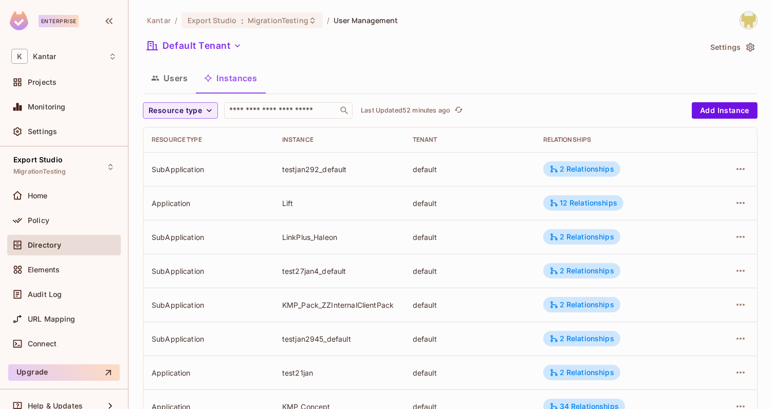
click at [176, 68] on button "Users" at bounding box center [169, 78] width 53 height 26
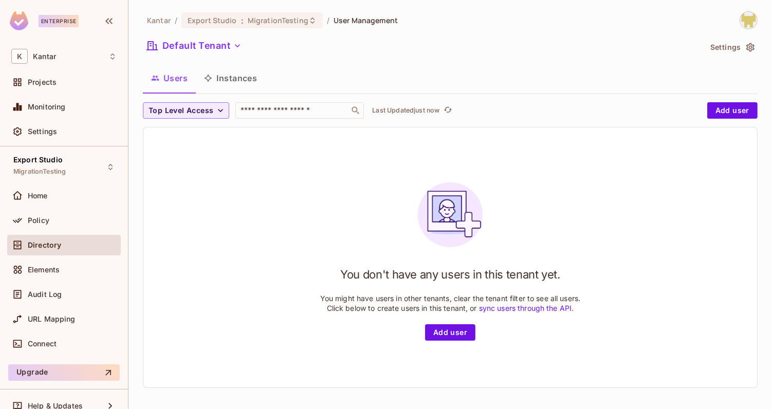
click at [214, 75] on button "Instances" at bounding box center [230, 78] width 69 height 26
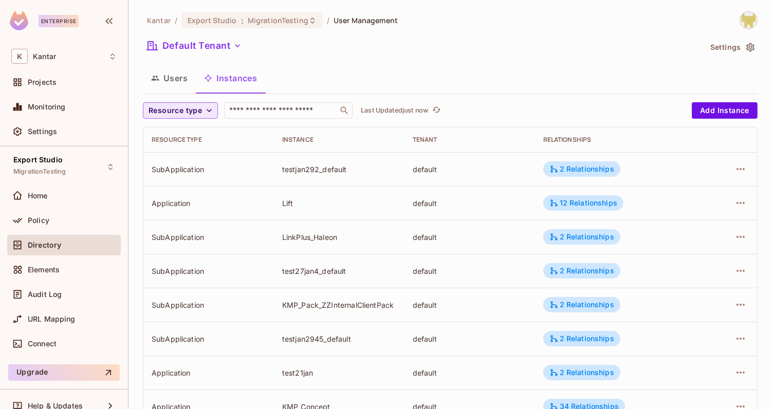
click at [191, 107] on span "Resource type" at bounding box center [175, 110] width 53 height 13
click at [173, 133] on span "Application" at bounding box center [177, 134] width 52 height 10
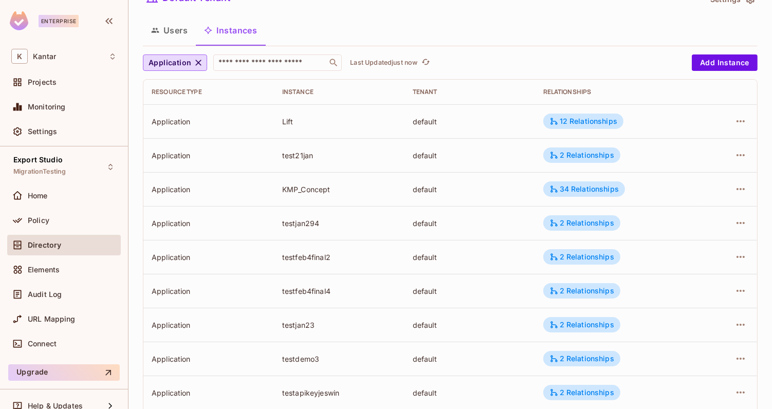
scroll to position [41, 0]
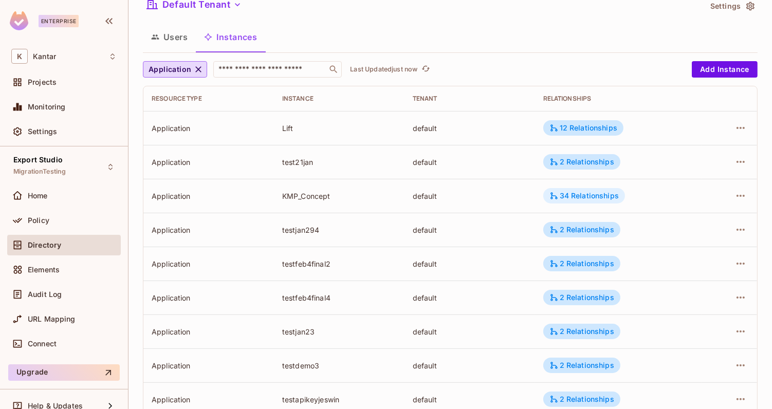
click at [551, 197] on icon at bounding box center [553, 195] width 9 height 9
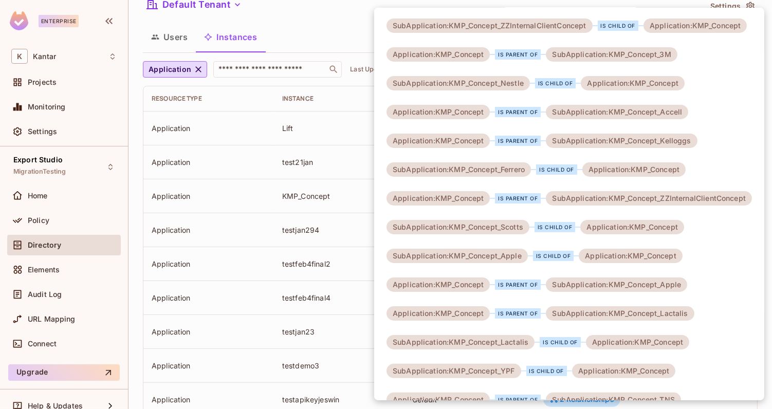
scroll to position [0, 0]
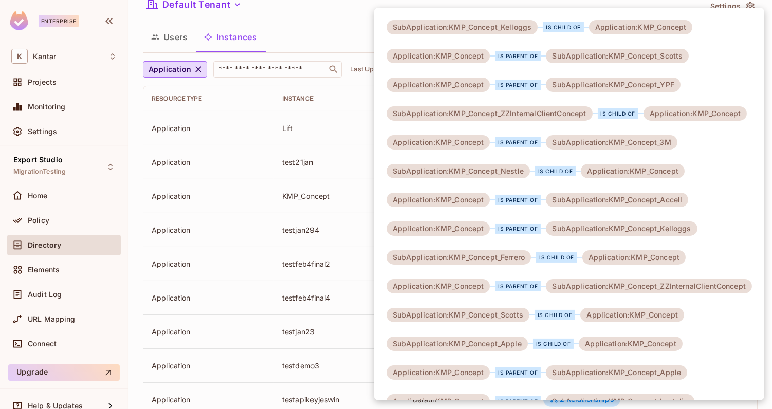
click at [346, 25] on div at bounding box center [386, 204] width 772 height 409
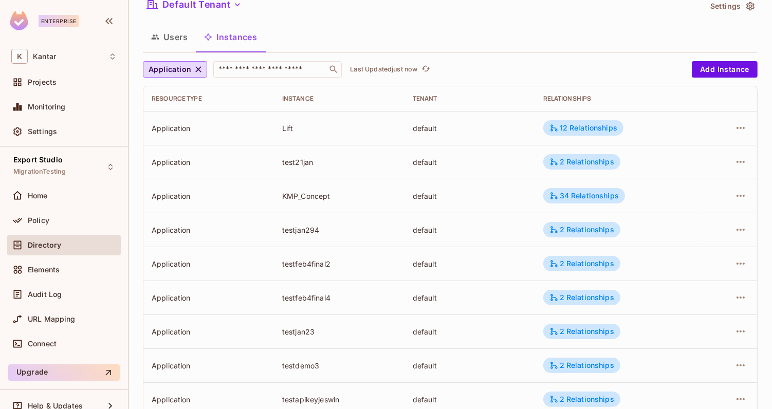
scroll to position [307, 0]
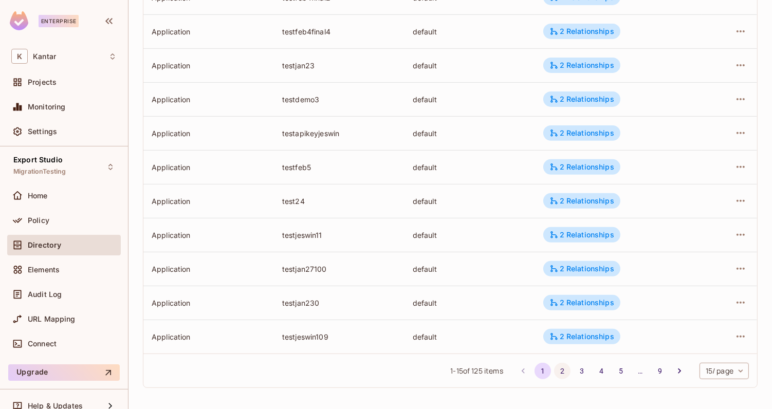
click at [560, 369] on button "2" at bounding box center [562, 371] width 16 height 16
click at [568, 199] on div "2 Relationships" at bounding box center [581, 200] width 65 height 9
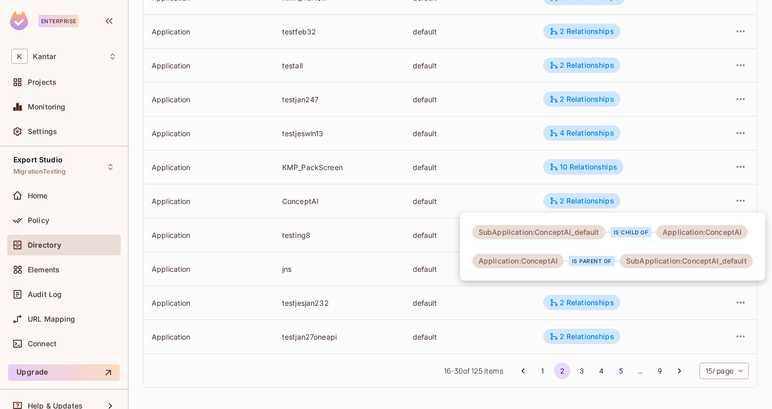
click at [528, 199] on div at bounding box center [386, 204] width 772 height 409
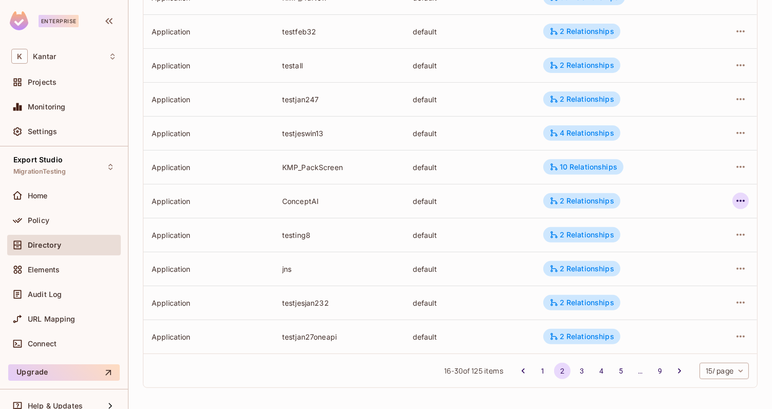
click at [744, 200] on icon "button" at bounding box center [740, 201] width 8 height 2
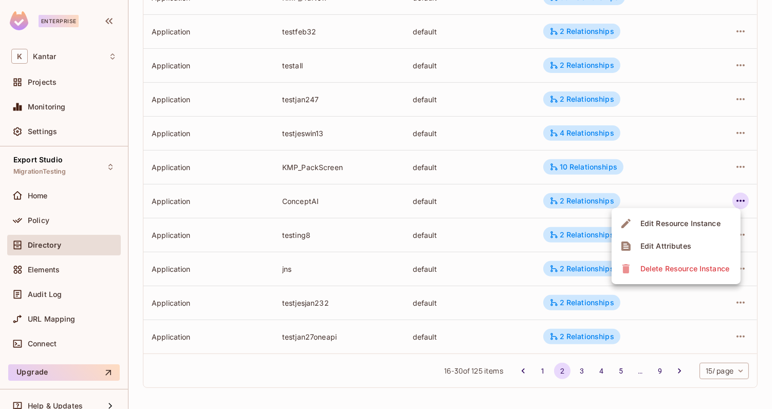
click at [691, 241] on span "Edit Attributes" at bounding box center [665, 246] width 57 height 16
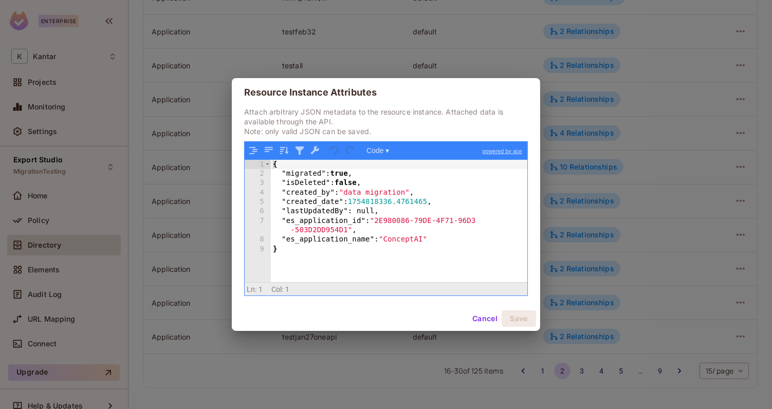
click at [380, 258] on div "{ "migrated" : true , "isDeleted" : false , "created_by" : "data migration" , "…" at bounding box center [399, 231] width 257 height 142
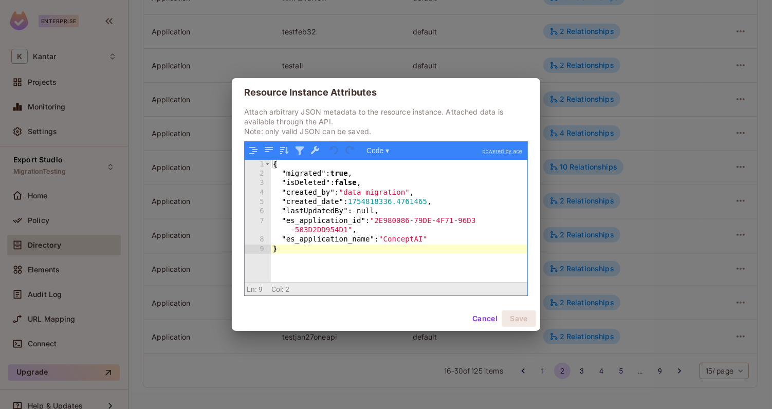
click at [476, 314] on button "Cancel" at bounding box center [484, 318] width 33 height 16
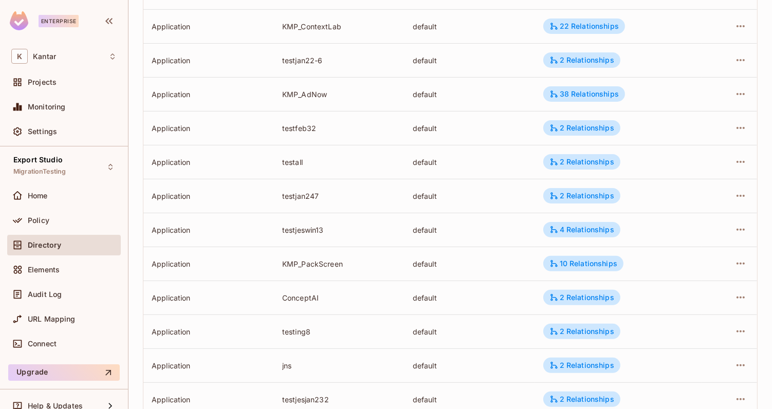
scroll to position [0, 0]
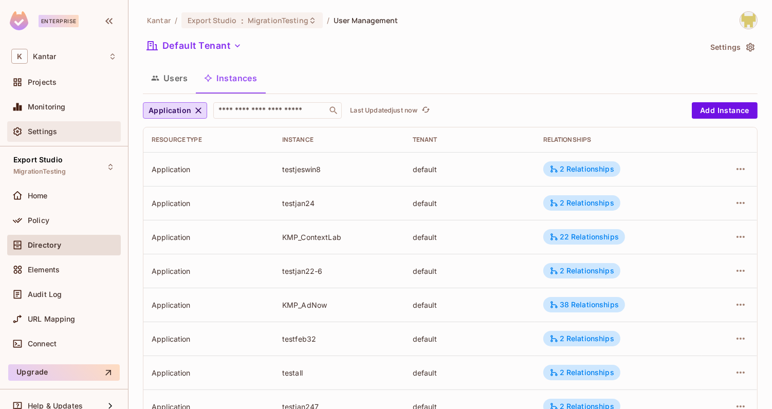
click at [49, 134] on span "Settings" at bounding box center [42, 131] width 29 height 8
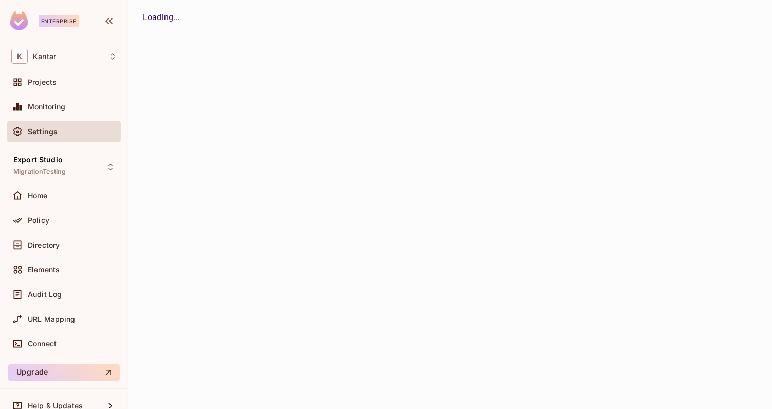
click at [49, 95] on div "Projects" at bounding box center [64, 84] width 114 height 25
click at [49, 81] on span "Projects" at bounding box center [42, 82] width 29 height 8
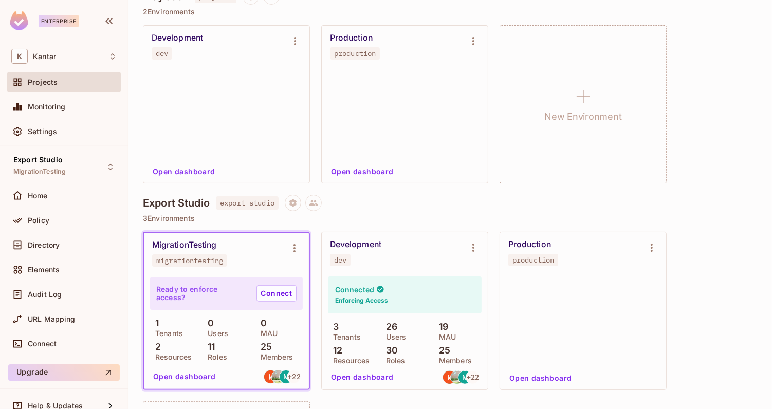
scroll to position [138, 0]
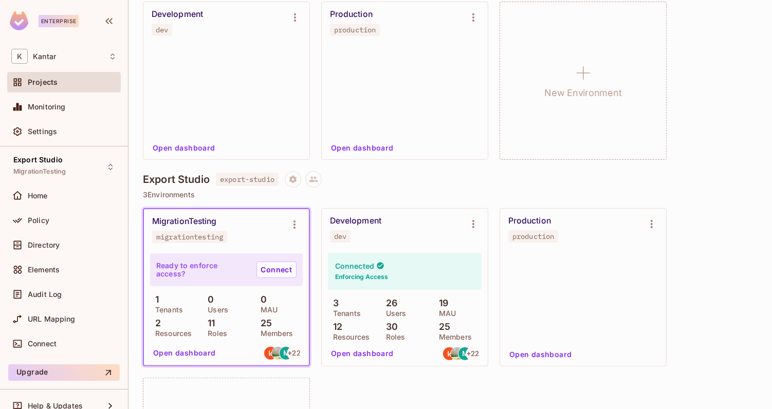
click at [709, 213] on div "MigrationTesting migrationtesting Ready to enforce access? Connect 1 Tenants 0 …" at bounding box center [450, 372] width 615 height 328
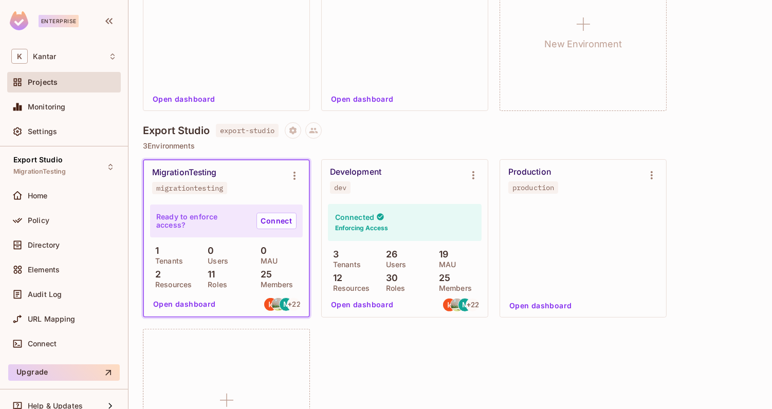
scroll to position [188, 0]
click at [421, 321] on div "MigrationTesting migrationtesting Ready to enforce access? Connect 1 Tenants 0 …" at bounding box center [450, 322] width 615 height 328
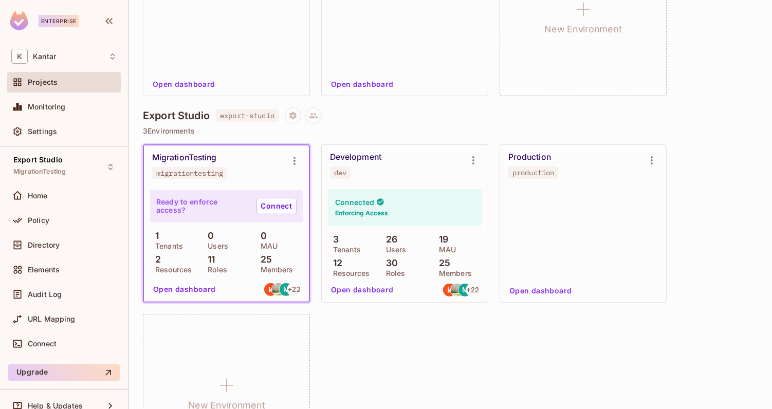
scroll to position [203, 0]
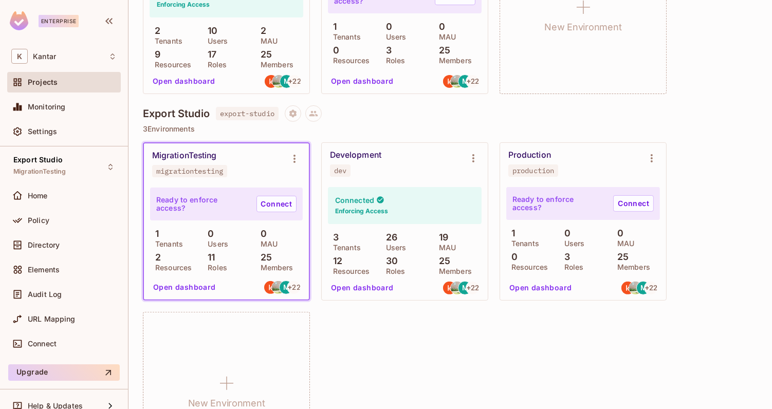
click at [357, 365] on div "MigrationTesting migrationtesting Ready to enforce access? Connect 1 Tenants 0 …" at bounding box center [450, 306] width 615 height 328
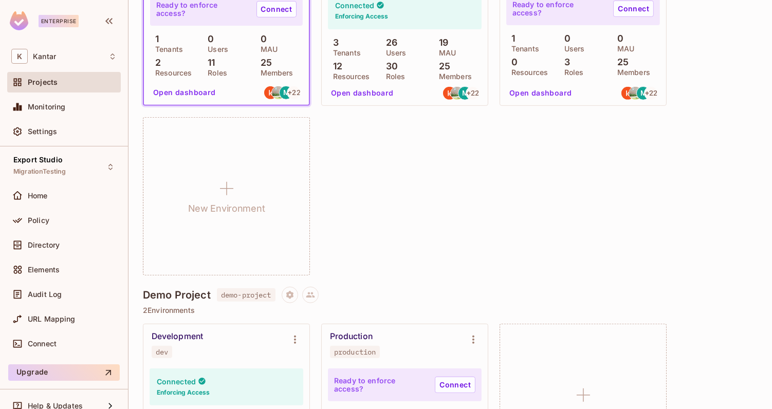
scroll to position [400, 0]
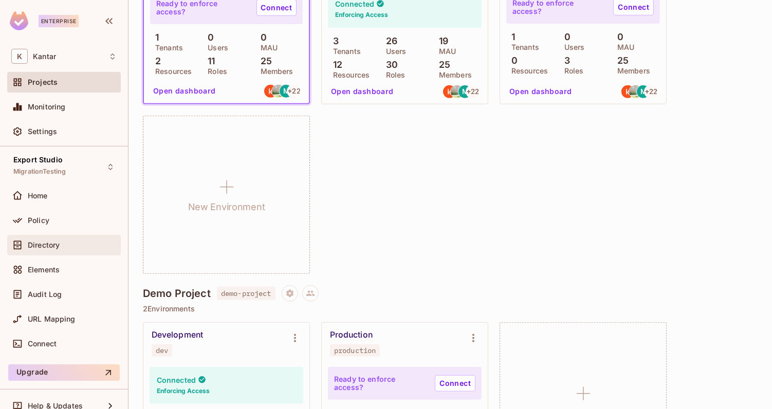
click at [48, 247] on span "Directory" at bounding box center [44, 245] width 32 height 8
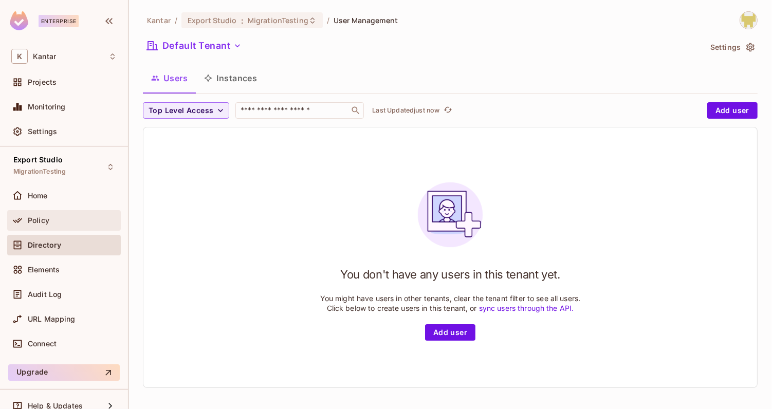
click at [42, 223] on span "Policy" at bounding box center [39, 220] width 22 height 8
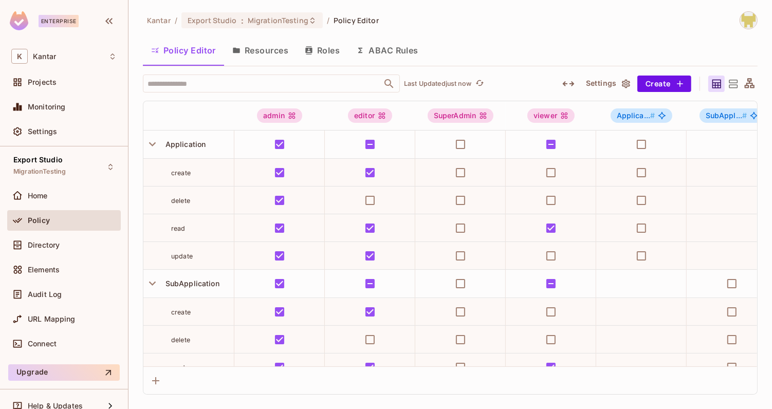
click at [279, 53] on button "Resources" at bounding box center [260, 51] width 72 height 26
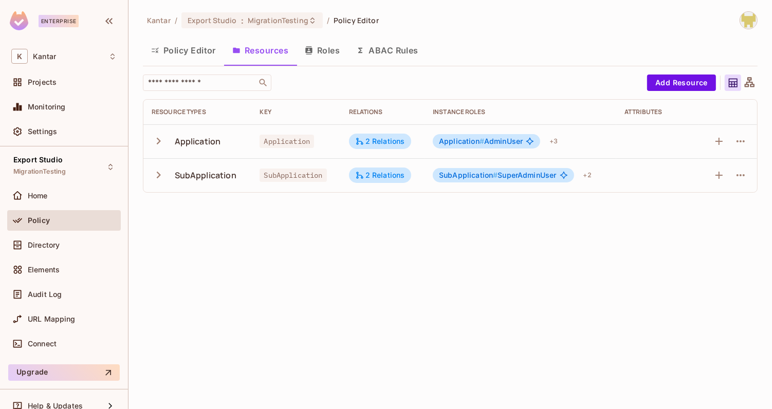
click at [472, 142] on span "Application #" at bounding box center [461, 141] width 45 height 9
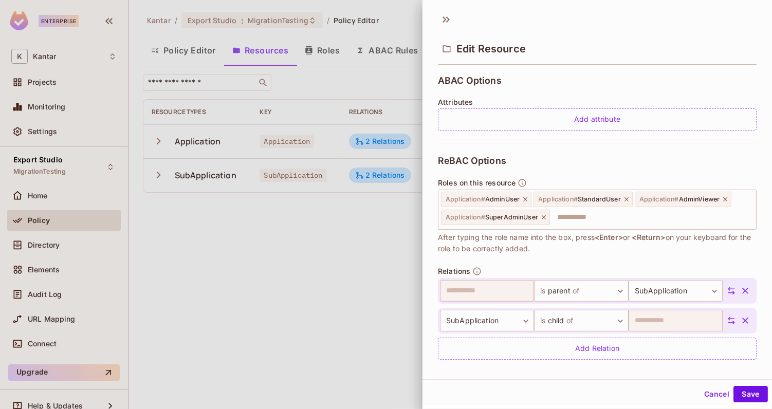
scroll to position [230, 0]
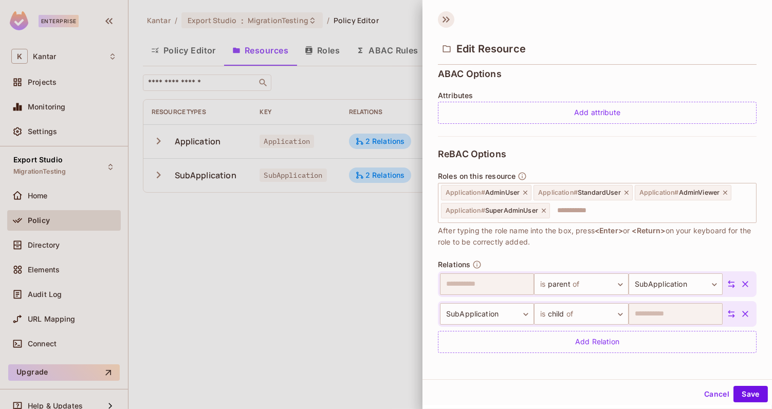
click at [445, 21] on icon at bounding box center [446, 19] width 16 height 16
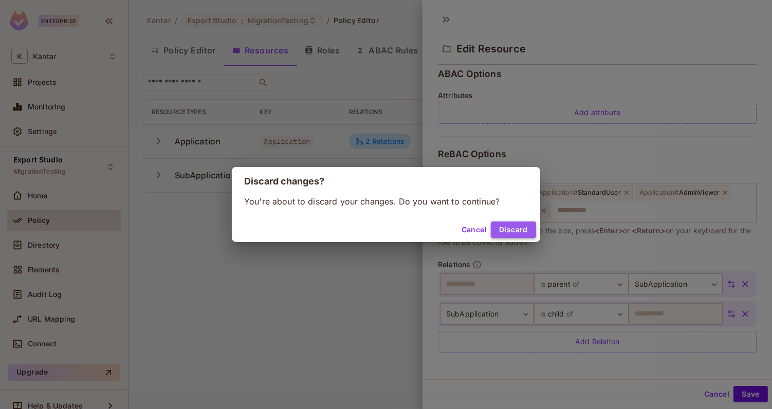
click at [518, 225] on button "Discard" at bounding box center [513, 229] width 45 height 16
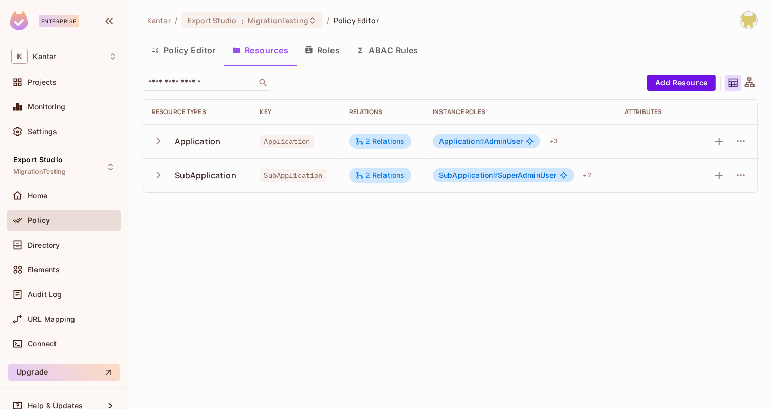
click at [331, 50] on button "Roles" at bounding box center [322, 51] width 51 height 26
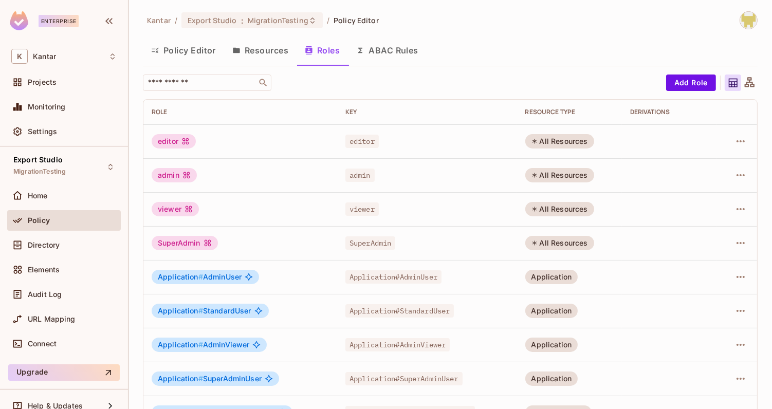
click at [377, 59] on button "ABAC Rules" at bounding box center [387, 51] width 79 height 26
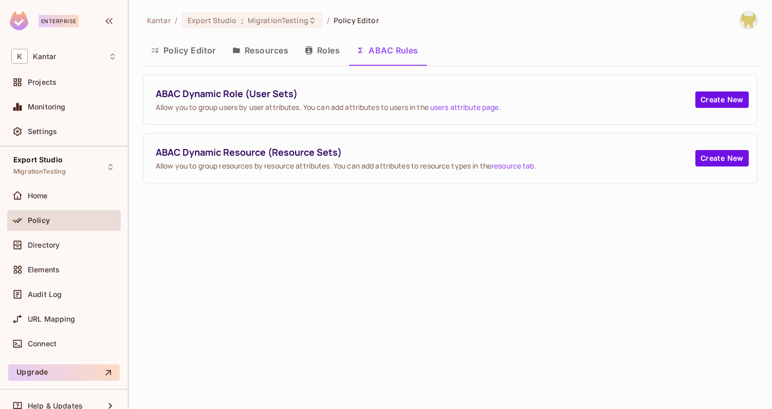
click at [183, 54] on button "Policy Editor" at bounding box center [183, 51] width 81 height 26
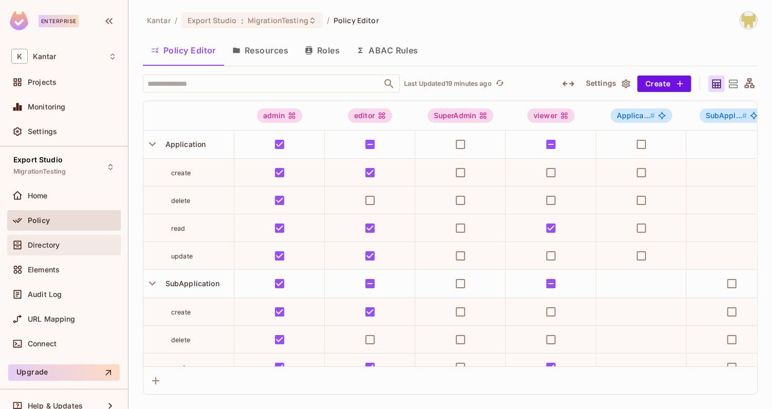
click at [74, 239] on div "Directory" at bounding box center [63, 245] width 105 height 12
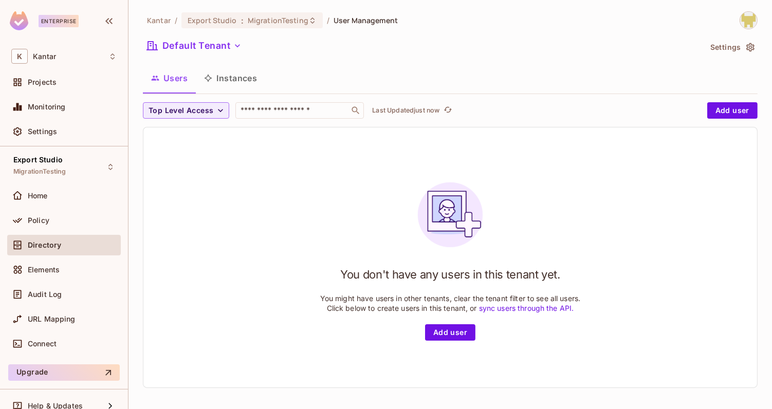
click at [227, 71] on button "Instances" at bounding box center [230, 78] width 69 height 26
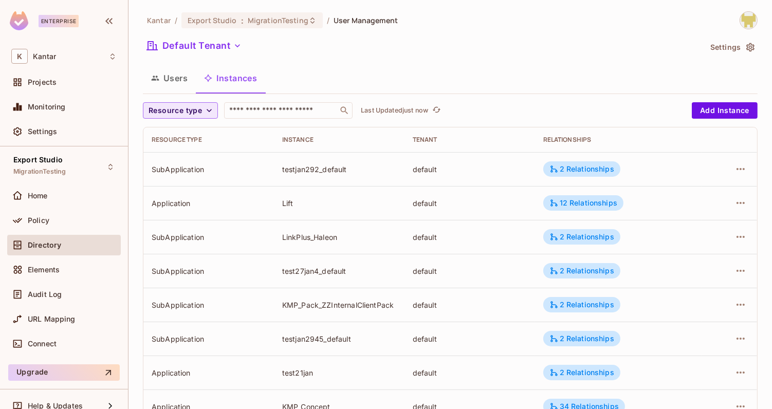
click at [168, 112] on span "Resource type" at bounding box center [175, 110] width 53 height 13
click at [180, 135] on span "Application" at bounding box center [177, 134] width 52 height 10
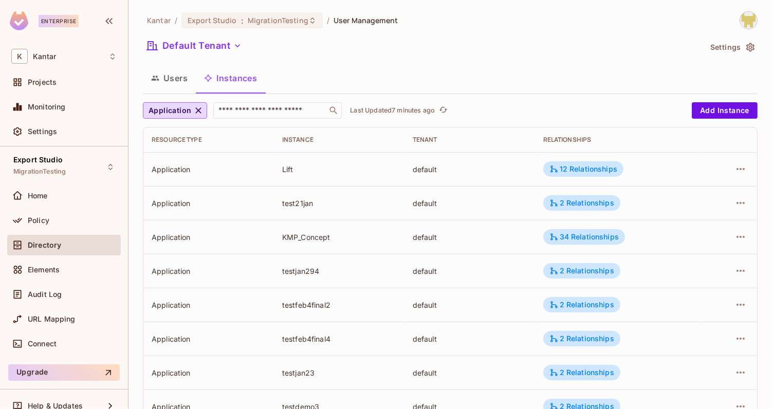
click at [174, 86] on button "Users" at bounding box center [169, 78] width 53 height 26
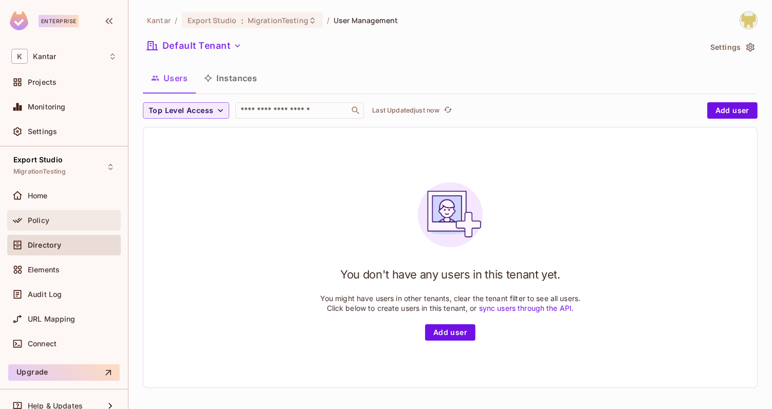
click at [39, 226] on div "Policy" at bounding box center [64, 220] width 114 height 21
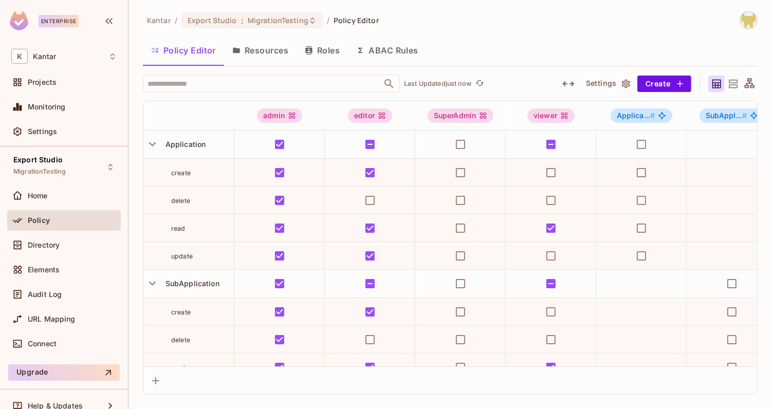
click at [323, 55] on button "Roles" at bounding box center [322, 51] width 51 height 26
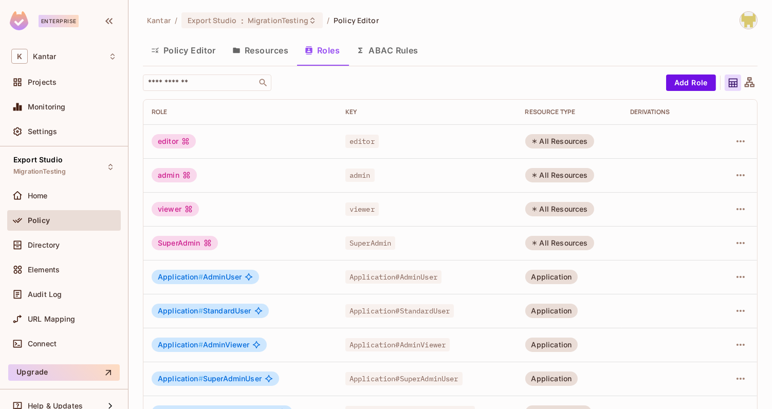
click at [328, 88] on div "​" at bounding box center [402, 83] width 518 height 16
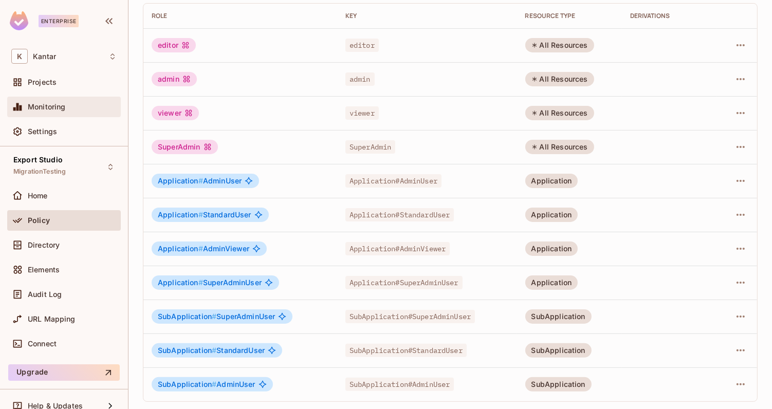
click at [65, 114] on div "Monitoring" at bounding box center [64, 107] width 114 height 21
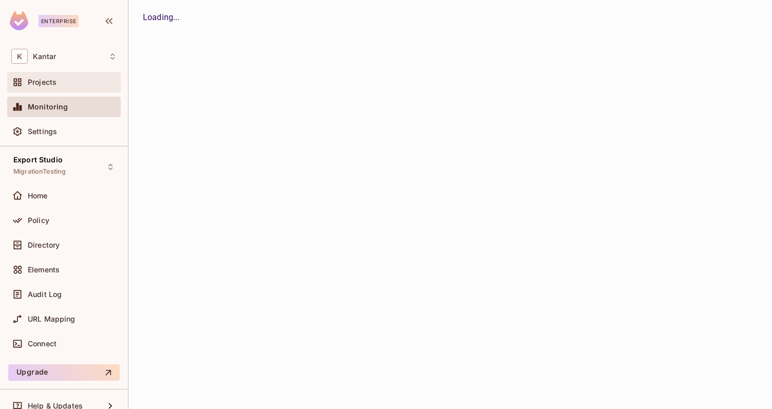
click at [58, 88] on div "Projects" at bounding box center [64, 82] width 114 height 21
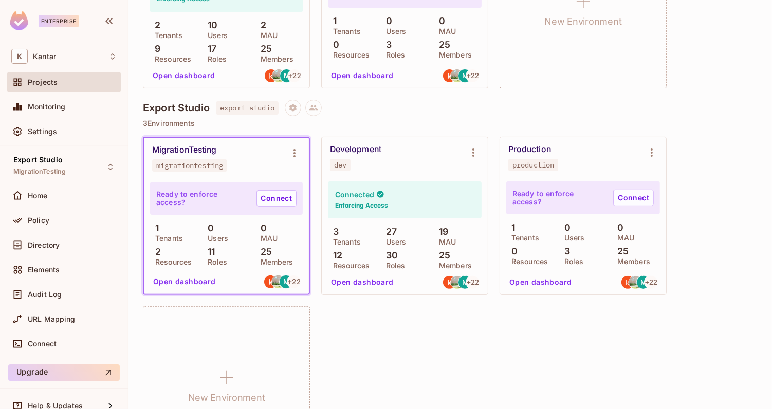
scroll to position [173, 0]
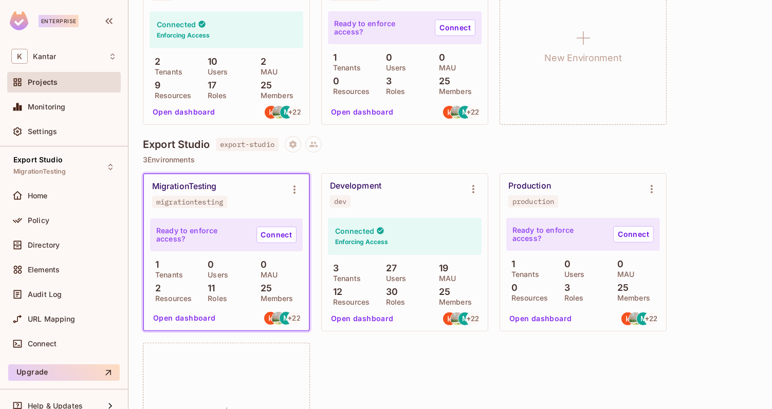
click at [375, 150] on div "Export Studio export-studio" at bounding box center [450, 144] width 615 height 16
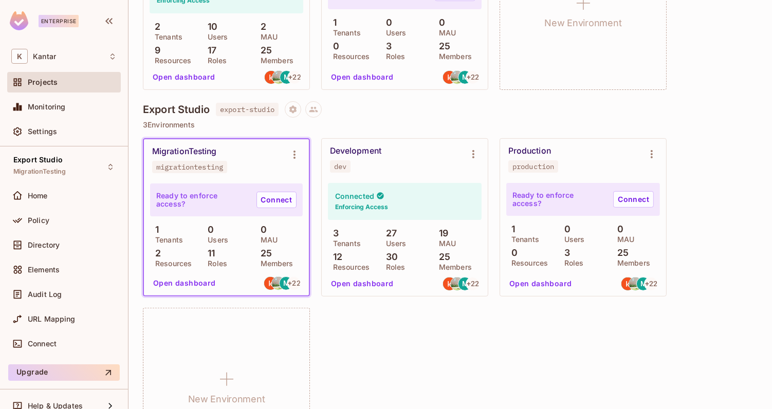
scroll to position [210, 0]
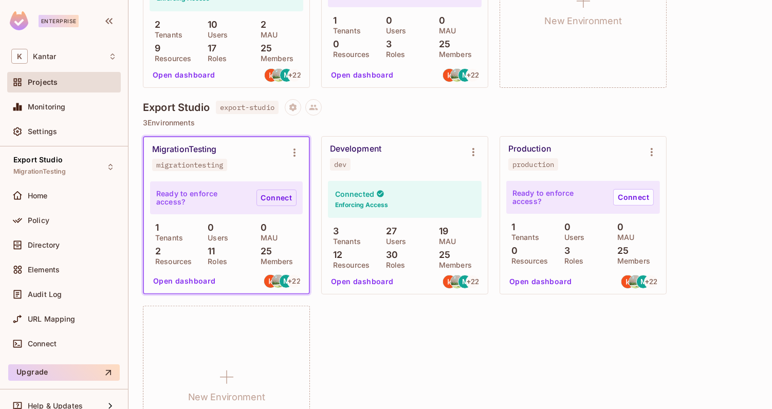
click at [275, 196] on link "Connect" at bounding box center [276, 198] width 40 height 16
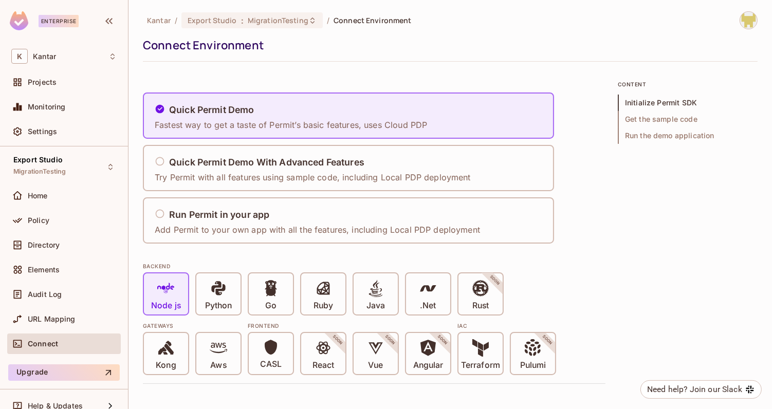
click at [746, 23] on img at bounding box center [748, 20] width 17 height 17
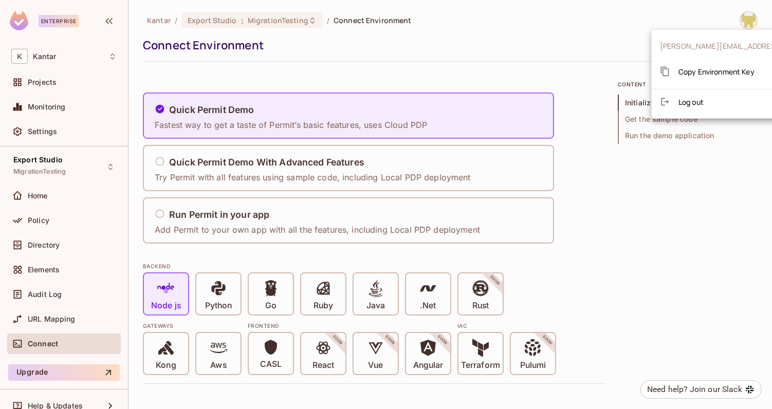
click at [719, 68] on span "Copy Environment Key" at bounding box center [716, 72] width 76 height 10
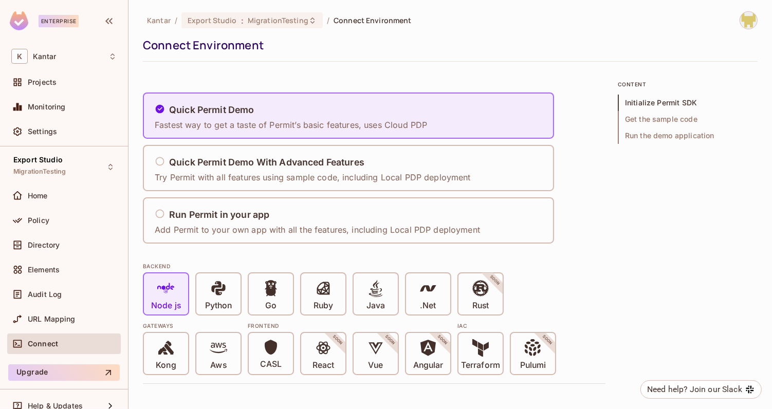
click at [739, 21] on div at bounding box center [748, 20] width 18 height 18
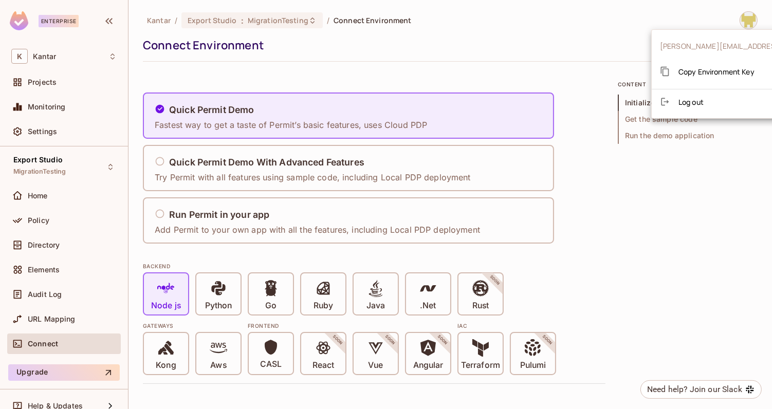
click at [714, 67] on span "Copy Environment Key" at bounding box center [716, 72] width 76 height 10
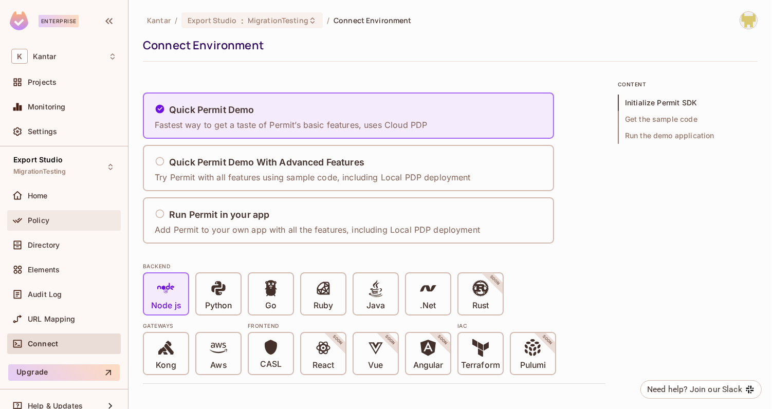
click at [100, 213] on div "Policy" at bounding box center [64, 220] width 114 height 21
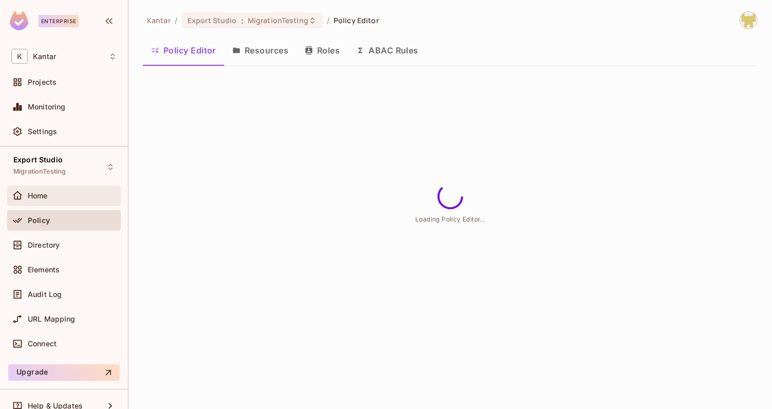
click at [82, 196] on div "Home" at bounding box center [72, 196] width 89 height 8
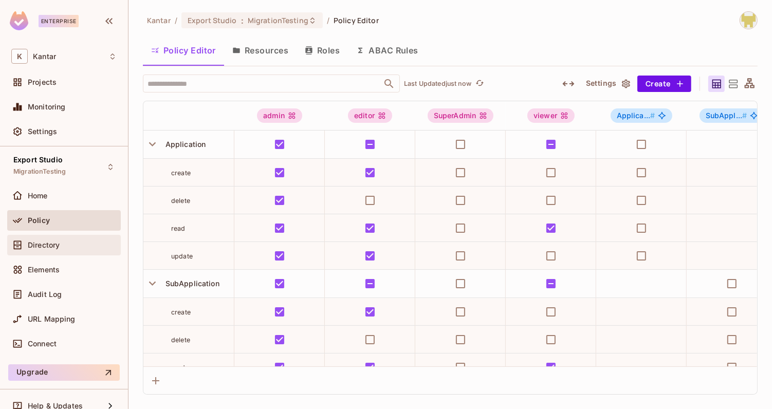
click at [68, 250] on div "Directory" at bounding box center [63, 245] width 105 height 12
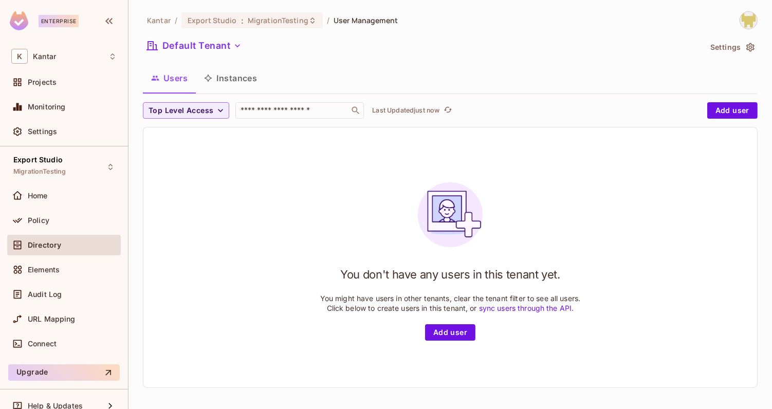
click at [234, 78] on button "Instances" at bounding box center [230, 78] width 69 height 26
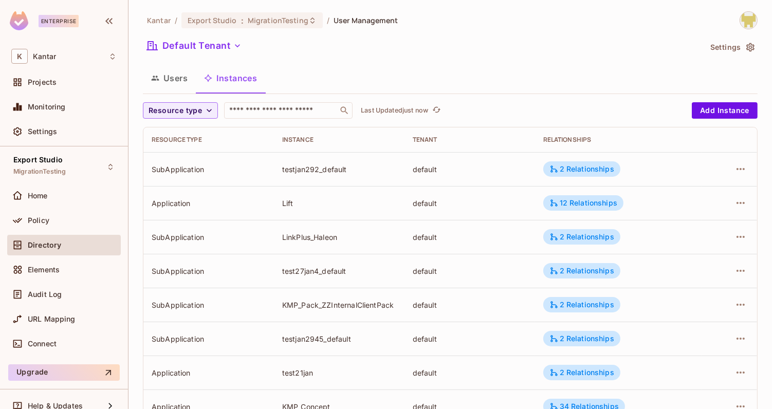
click at [165, 80] on button "Users" at bounding box center [169, 78] width 53 height 26
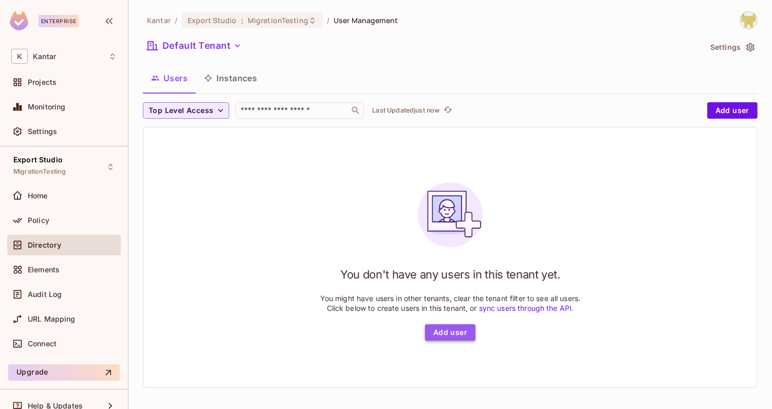
click at [453, 338] on button "Add user" at bounding box center [450, 332] width 50 height 16
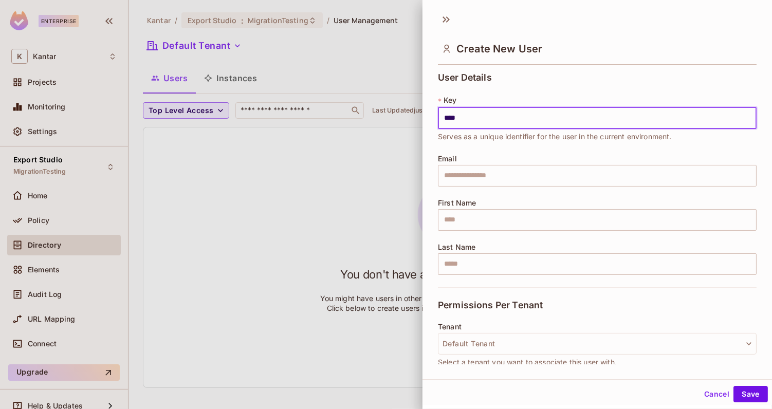
type input "**********"
click at [544, 118] on input "**********" at bounding box center [597, 118] width 319 height 22
click at [484, 180] on input "text" at bounding box center [597, 176] width 319 height 22
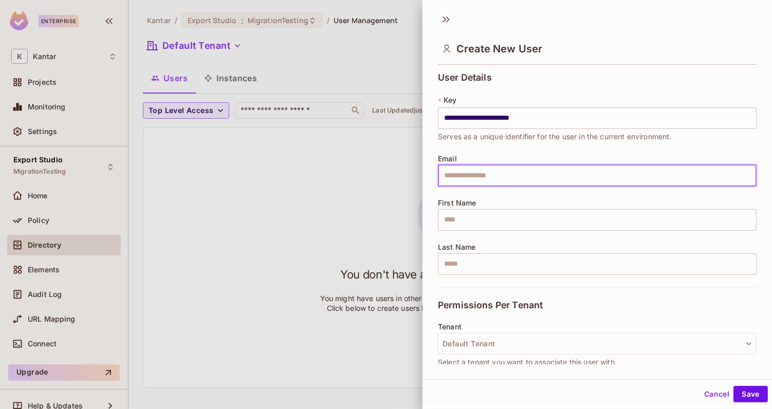
paste input "**********"
type input "**********"
click at [474, 226] on input "text" at bounding box center [597, 220] width 319 height 22
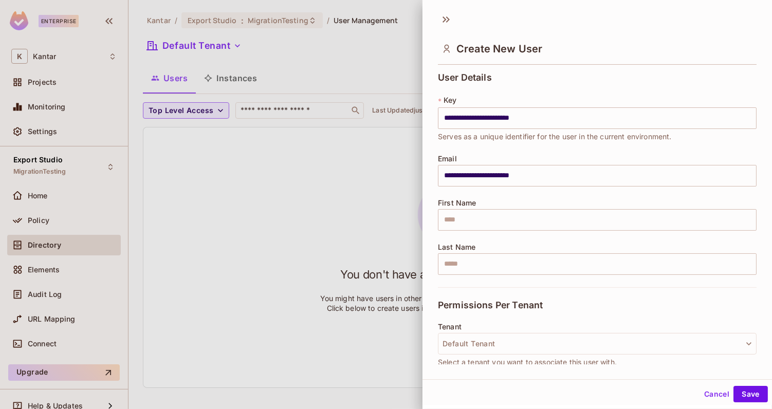
click at [464, 285] on div "**********" at bounding box center [597, 179] width 319 height 215
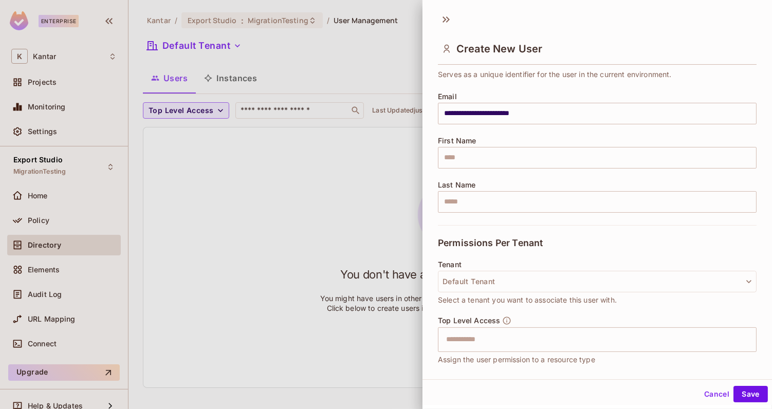
scroll to position [136, 0]
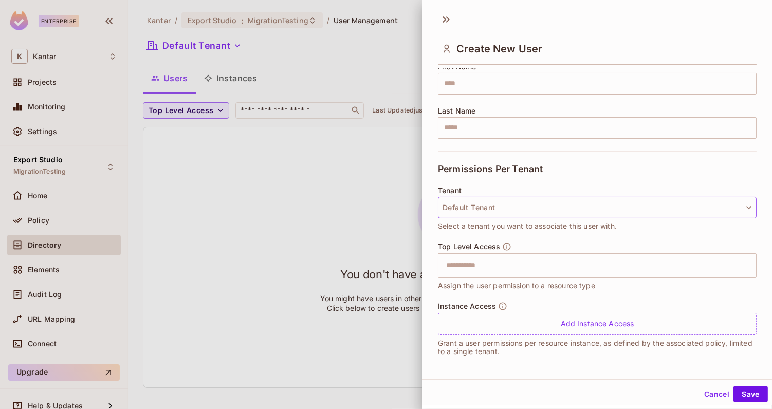
click at [493, 213] on button "Default Tenant" at bounding box center [597, 208] width 319 height 22
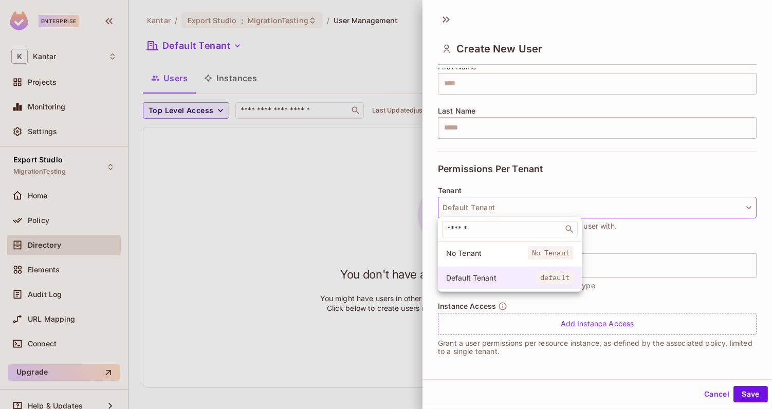
click at [475, 282] on span "Default Tenant" at bounding box center [491, 278] width 90 height 10
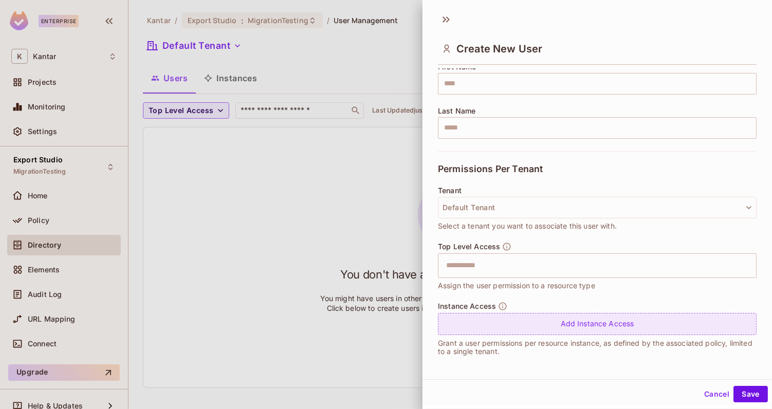
click at [489, 327] on div "Add Instance Access" at bounding box center [597, 324] width 319 height 22
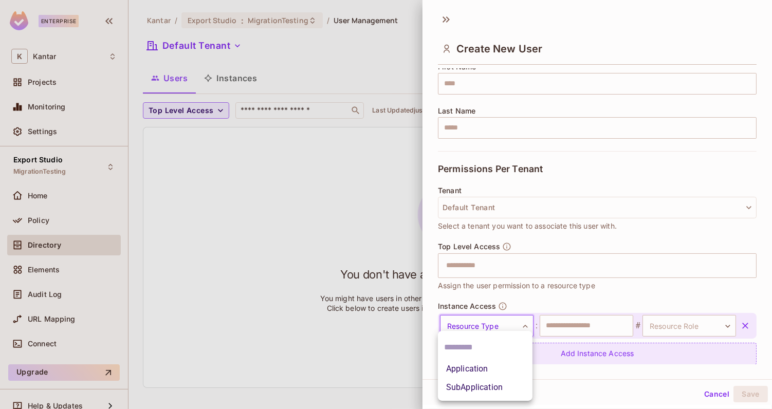
click at [489, 327] on body "**********" at bounding box center [386, 204] width 772 height 409
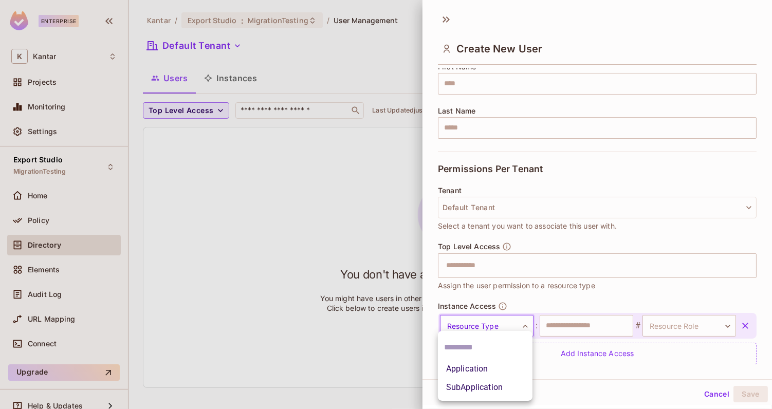
click at [481, 368] on li "Application" at bounding box center [485, 369] width 95 height 18
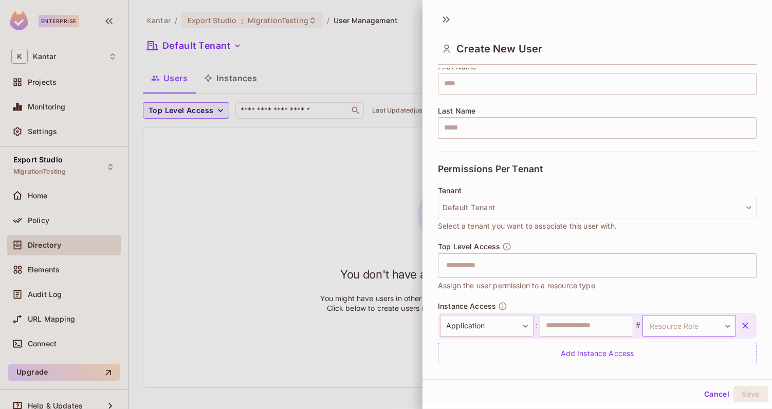
click at [671, 326] on body "**********" at bounding box center [386, 204] width 772 height 409
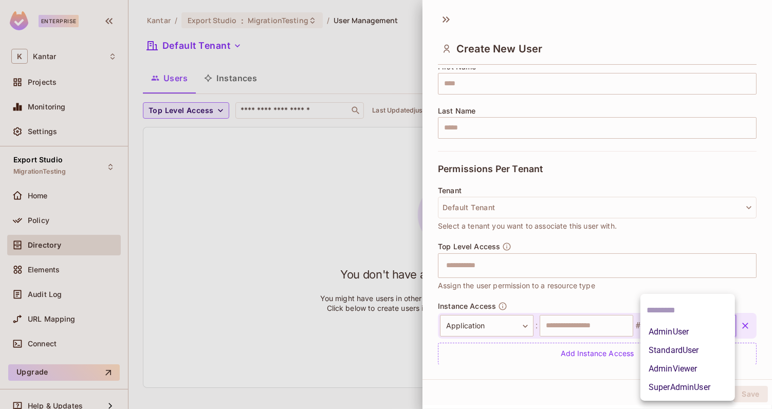
click at [672, 387] on li "SuperAdminUser" at bounding box center [687, 387] width 95 height 18
type input "**********"
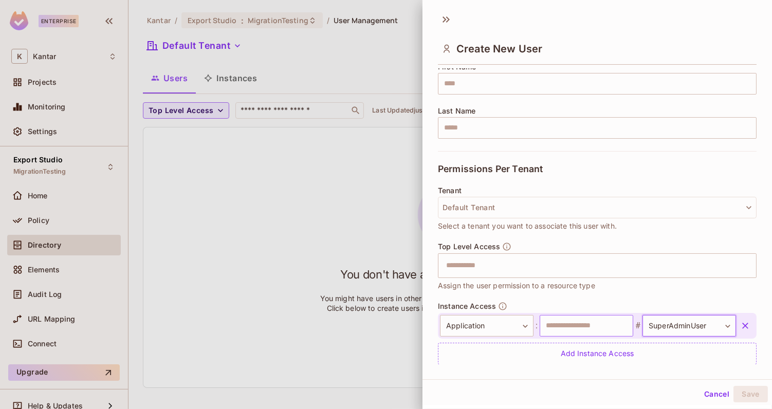
click at [585, 331] on input "text" at bounding box center [587, 326] width 94 height 22
click at [574, 327] on input "*" at bounding box center [587, 326] width 94 height 22
type input "**********"
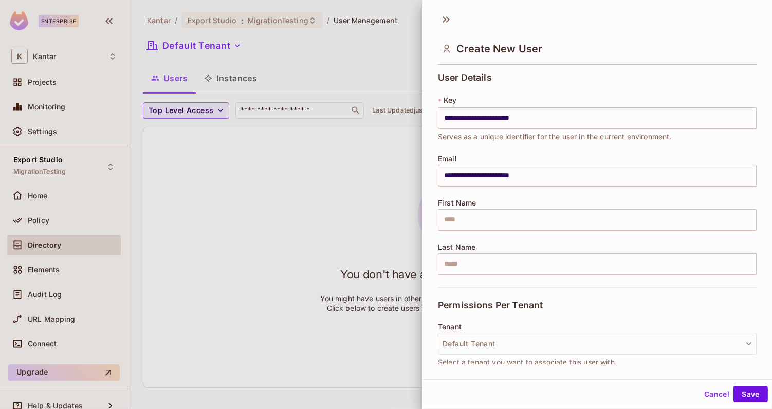
scroll to position [166, 0]
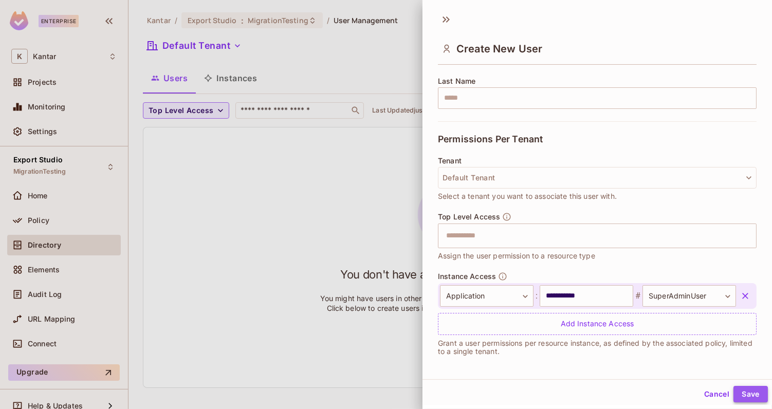
click at [748, 392] on button "Save" at bounding box center [750, 394] width 34 height 16
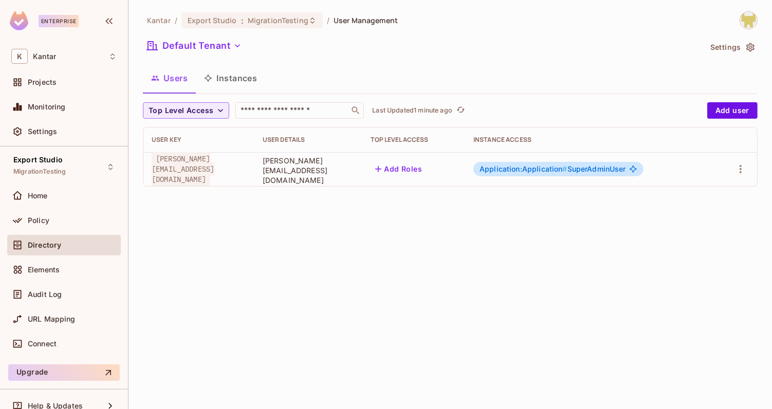
click at [237, 73] on button "Instances" at bounding box center [230, 78] width 69 height 26
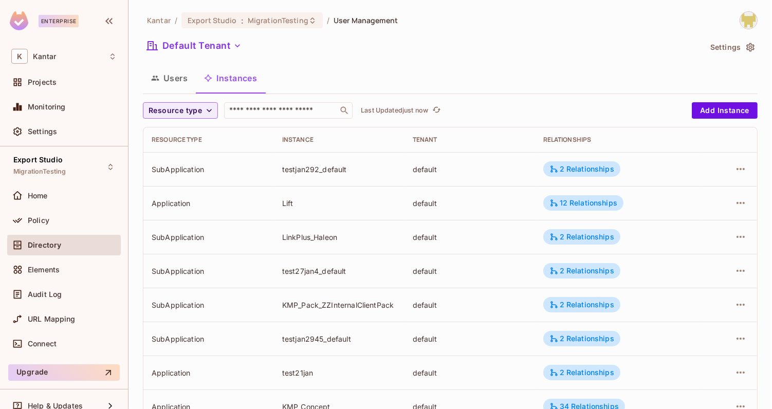
click at [182, 78] on button "Users" at bounding box center [169, 78] width 53 height 26
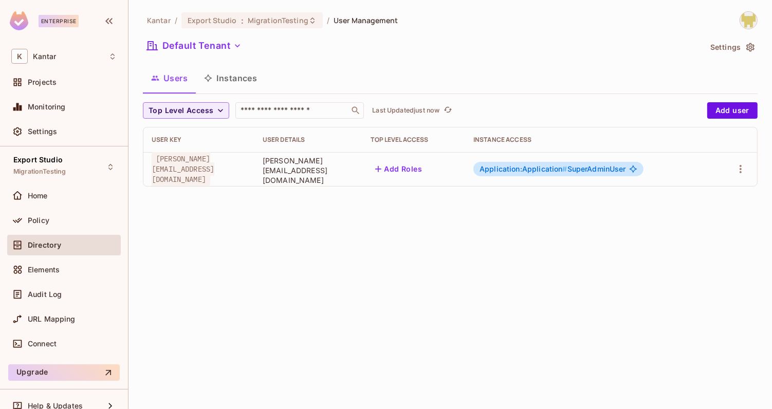
click at [297, 203] on div "Kantar / Export Studio : MigrationTesting / User Management Default Tenant Sett…" at bounding box center [449, 204] width 643 height 409
click at [62, 130] on div "Settings" at bounding box center [72, 131] width 89 height 8
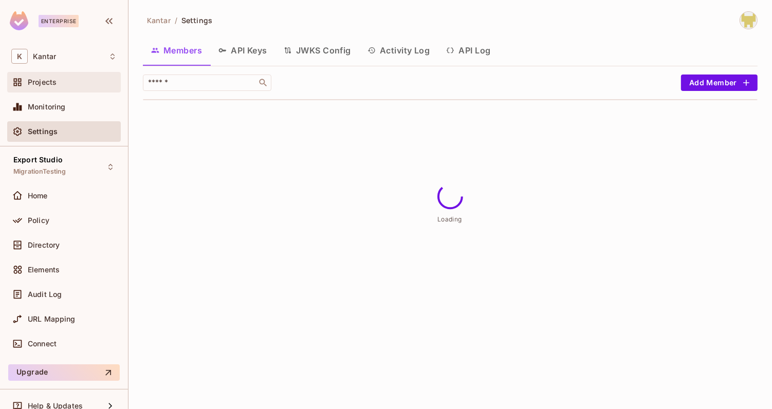
click at [44, 89] on div "Projects" at bounding box center [64, 82] width 114 height 21
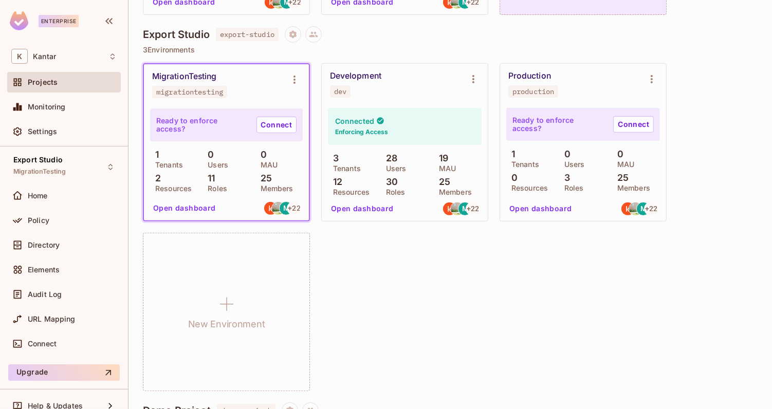
scroll to position [276, 0]
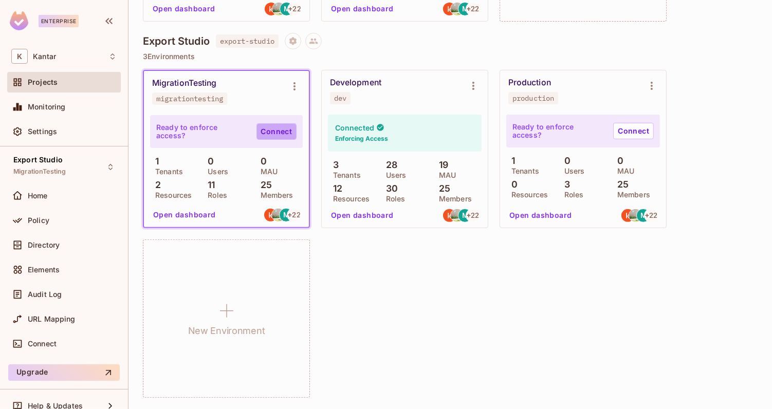
click at [272, 131] on link "Connect" at bounding box center [276, 131] width 40 height 16
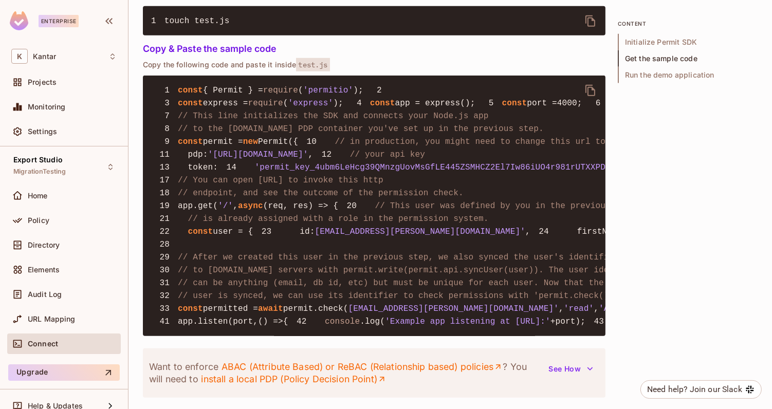
scroll to position [745, 0]
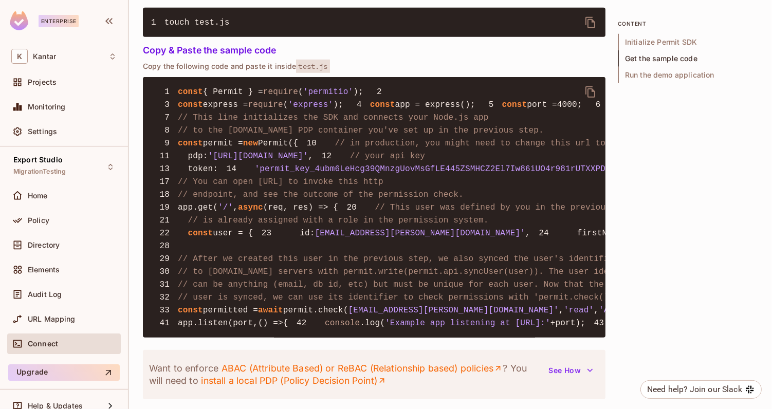
drag, startPoint x: 217, startPoint y: 211, endPoint x: 367, endPoint y: 216, distance: 149.6
click at [308, 161] on span "'https://cloudpdp.api.permit.io'" at bounding box center [258, 156] width 100 height 9
copy span "https://cloudpdp.api.permit.io"
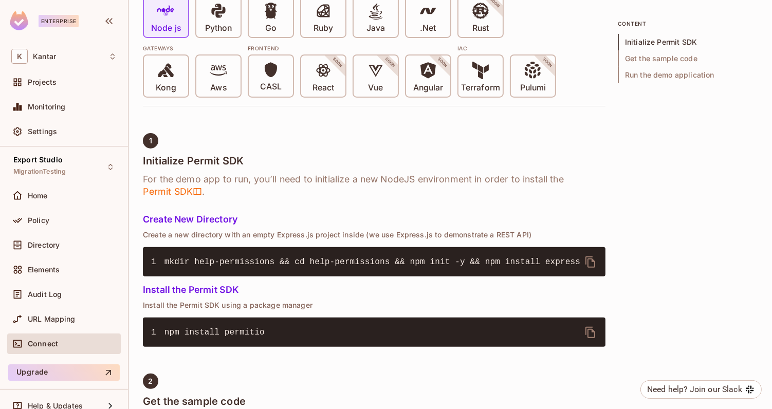
scroll to position [0, 0]
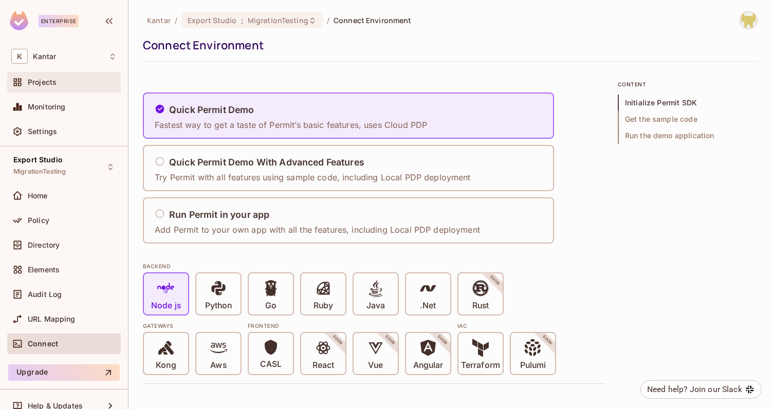
click at [84, 87] on div "Projects" at bounding box center [63, 82] width 105 height 12
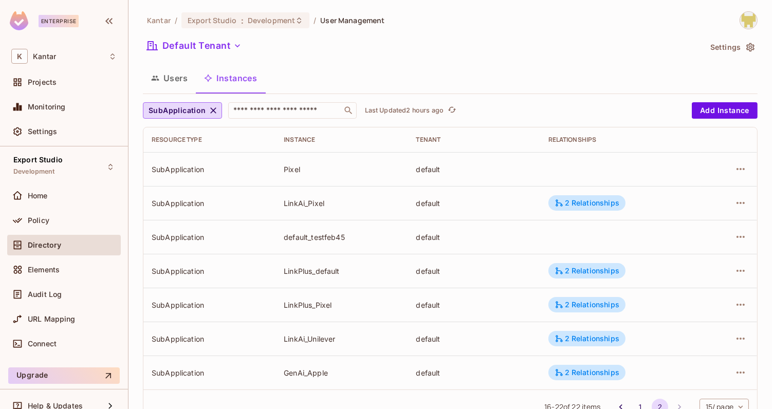
click at [175, 78] on button "Users" at bounding box center [169, 78] width 53 height 26
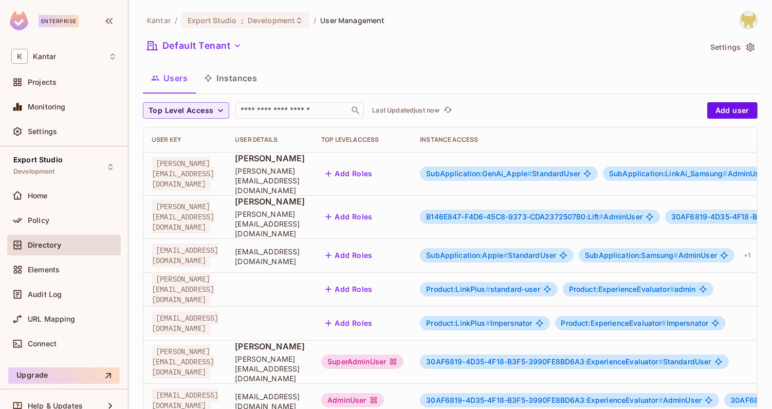
click at [532, 169] on span "SubApplication:GenAi_Apple #" at bounding box center [479, 173] width 106 height 9
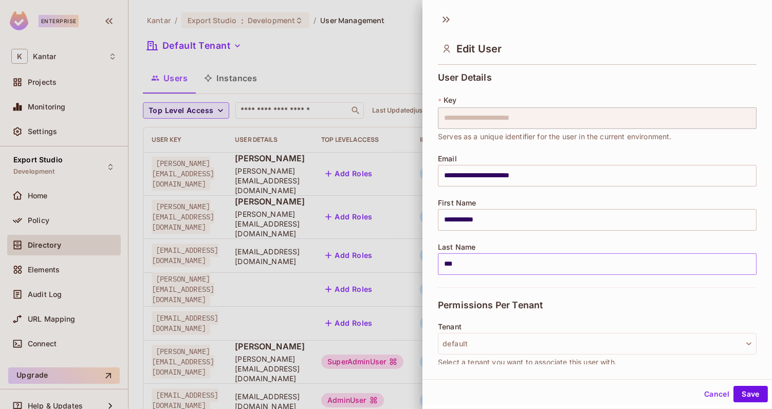
scroll to position [226, 0]
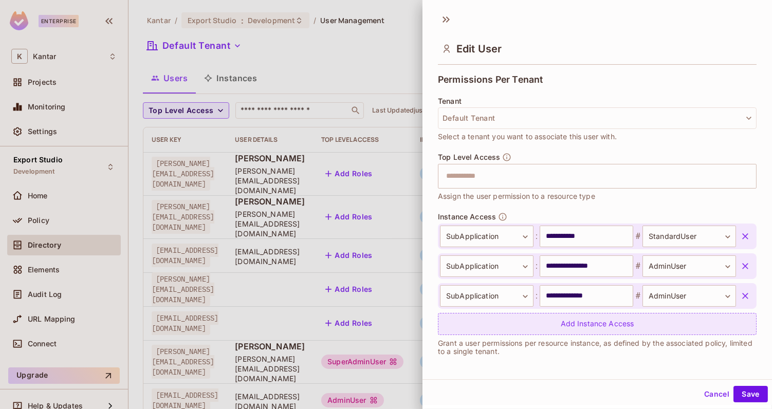
click at [643, 329] on div "Add Instance Access" at bounding box center [597, 324] width 319 height 22
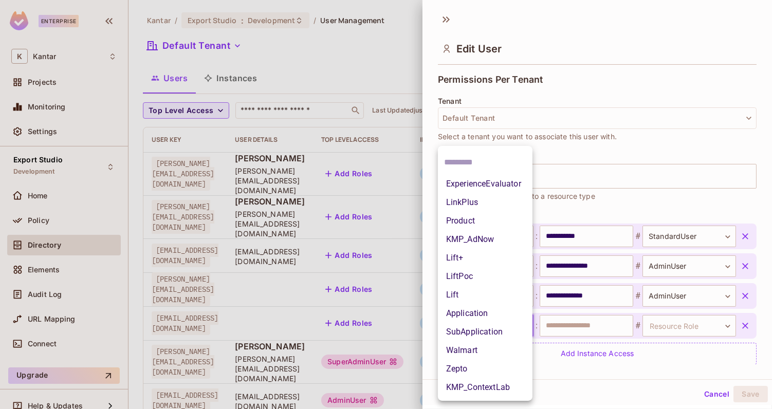
click at [524, 328] on body "Enterprise K Kantar Projects Monitoring Settings Export Studio Development Home…" at bounding box center [386, 204] width 772 height 409
click at [513, 319] on li "Application" at bounding box center [485, 313] width 95 height 18
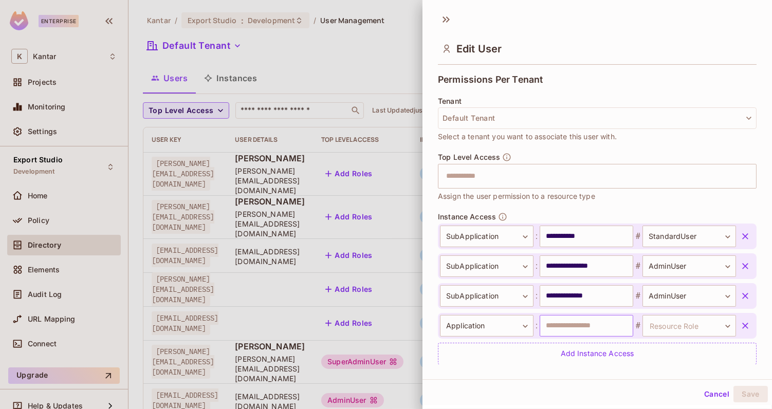
click at [548, 326] on input "text" at bounding box center [587, 326] width 94 height 22
type input "**********"
click at [671, 320] on body "Enterprise K Kantar Projects Monitoring Settings Export Studio Development Home…" at bounding box center [386, 204] width 772 height 409
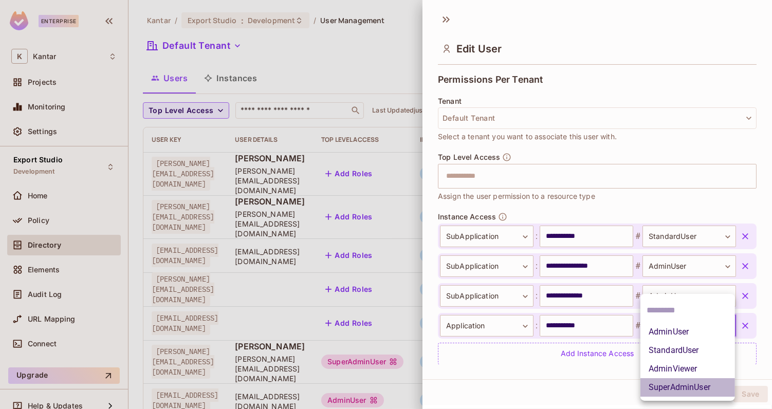
click at [664, 385] on li "SuperAdminUser" at bounding box center [687, 387] width 95 height 18
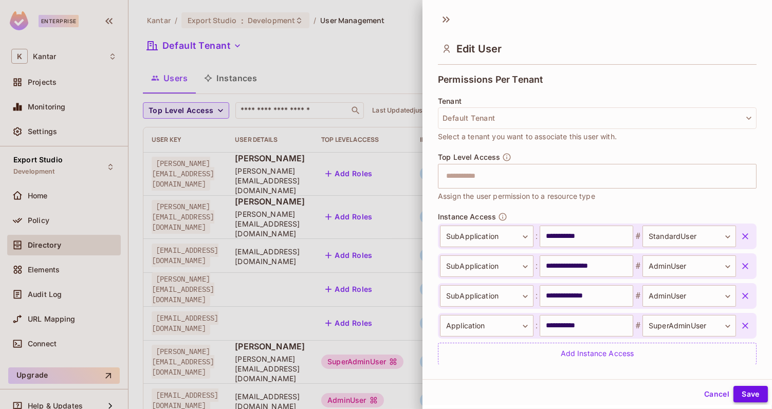
click at [735, 392] on button "Save" at bounding box center [750, 394] width 34 height 16
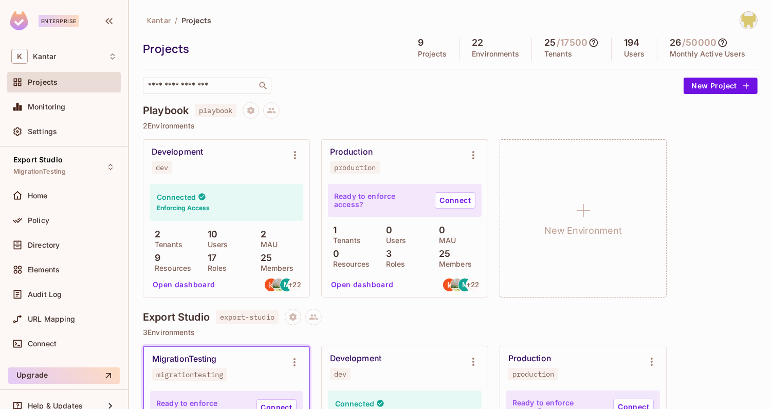
scroll to position [181, 0]
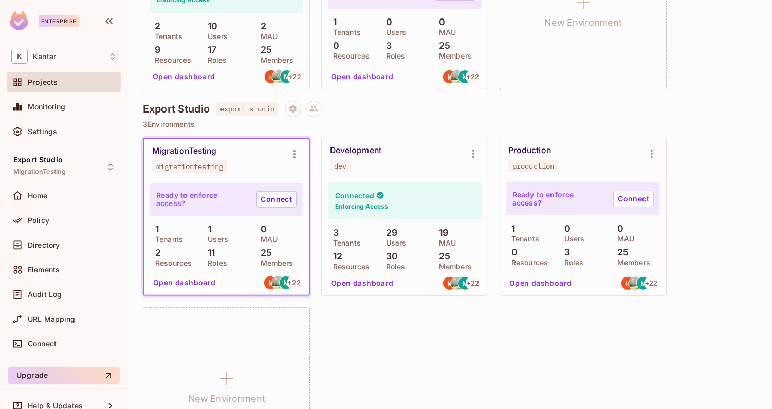
scroll to position [209, 0]
click at [272, 196] on link "Connect" at bounding box center [276, 199] width 40 height 16
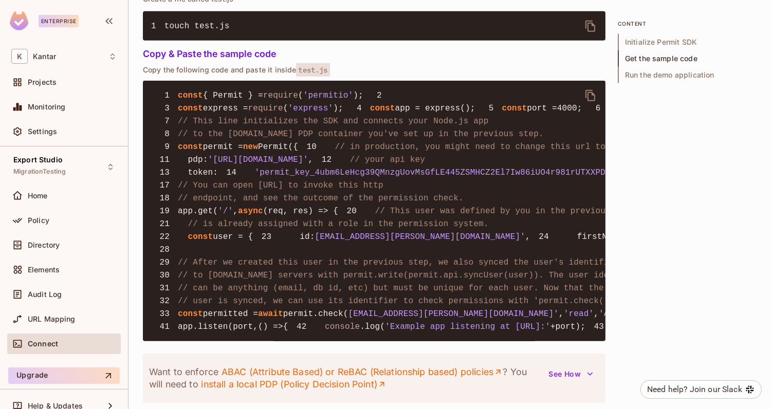
scroll to position [727, 0]
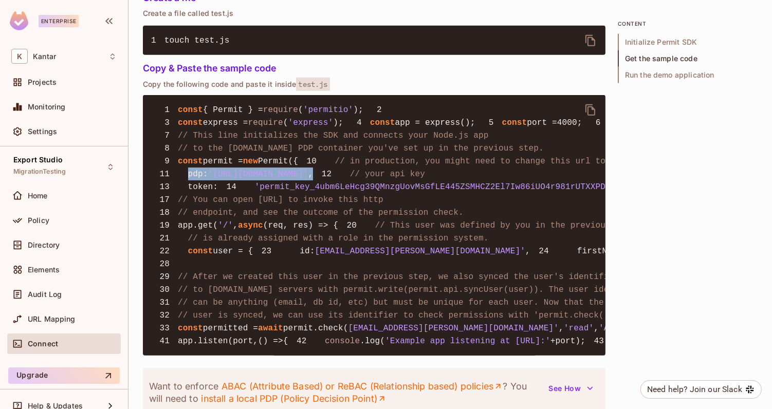
drag, startPoint x: 189, startPoint y: 232, endPoint x: 445, endPoint y: 232, distance: 256.4
click at [446, 232] on pre "1 const { Permit } = require ( 'permitio' ); 2 3 const express = require ( 'exp…" at bounding box center [374, 225] width 462 height 261
copy code "pdp : 'https://cloudpdp.api.permit.io' ,"
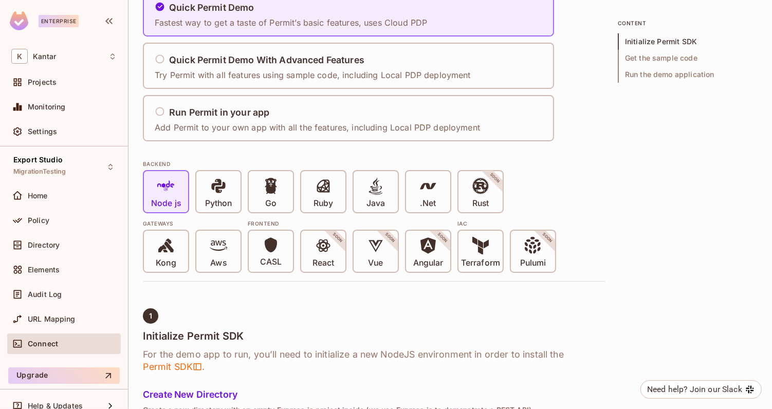
scroll to position [0, 0]
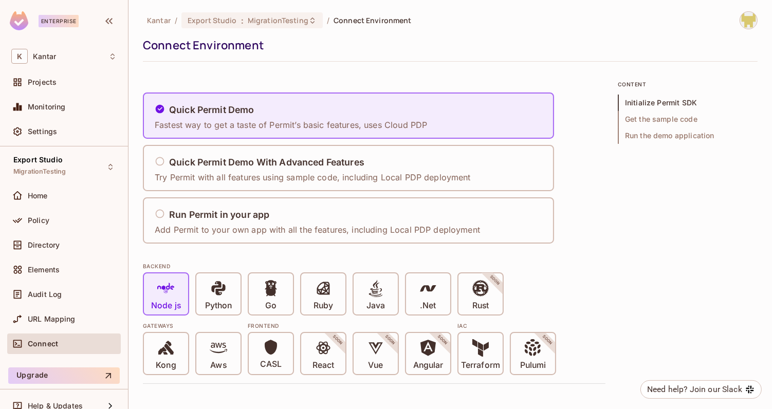
click at [747, 21] on img at bounding box center [748, 20] width 17 height 17
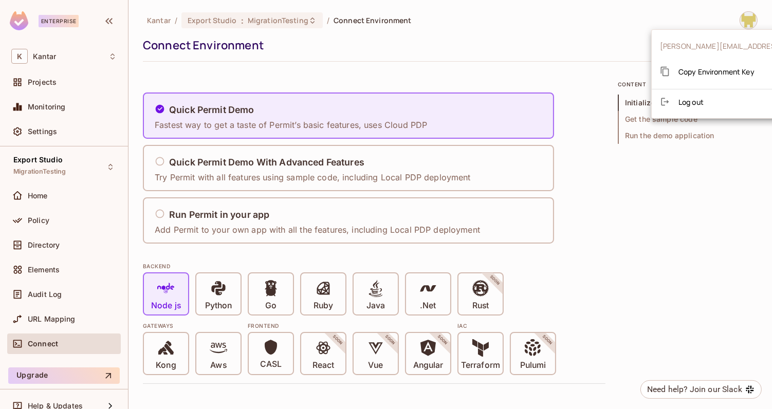
click at [714, 74] on span "Copy Environment Key" at bounding box center [716, 72] width 76 height 10
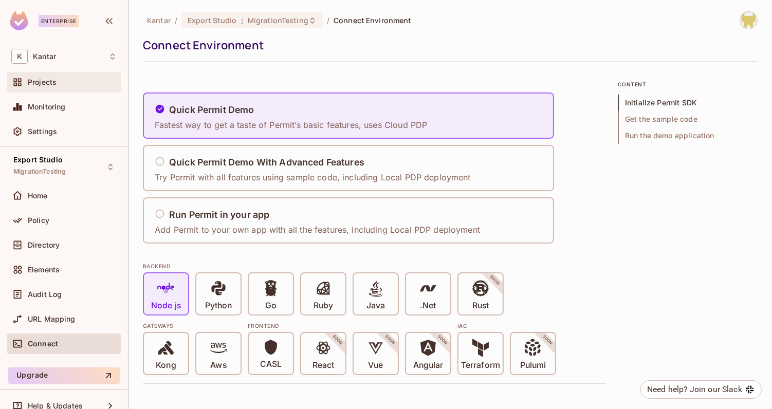
click at [42, 78] on span "Projects" at bounding box center [42, 82] width 29 height 8
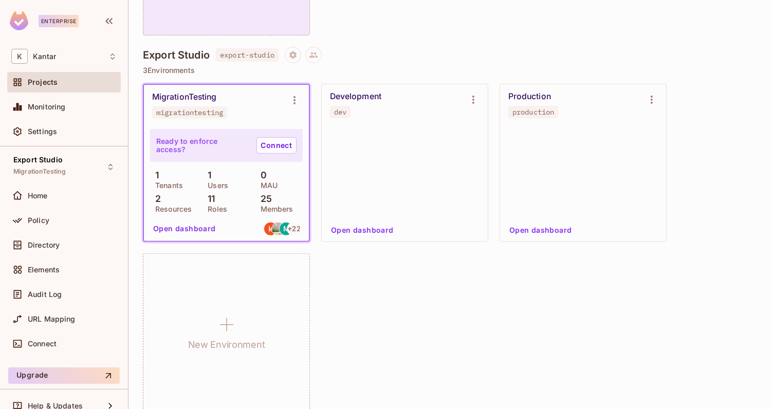
scroll to position [263, 0]
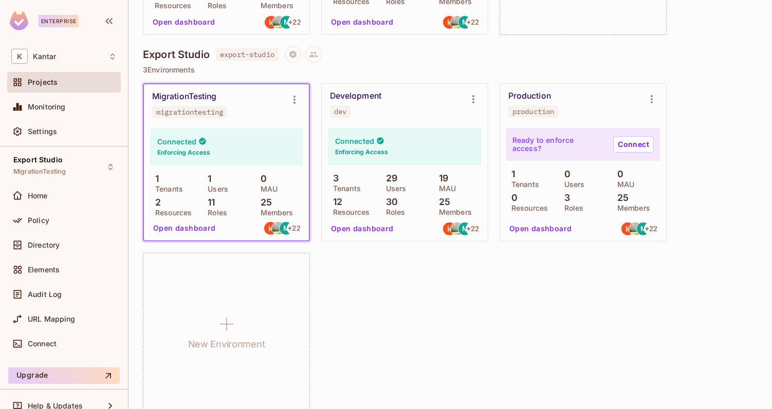
click at [366, 272] on div "MigrationTesting migrationtesting Connected Enforcing Access 1 Tenants 1 Users …" at bounding box center [450, 247] width 615 height 328
click at [291, 102] on icon "Environment settings" at bounding box center [294, 100] width 12 height 12
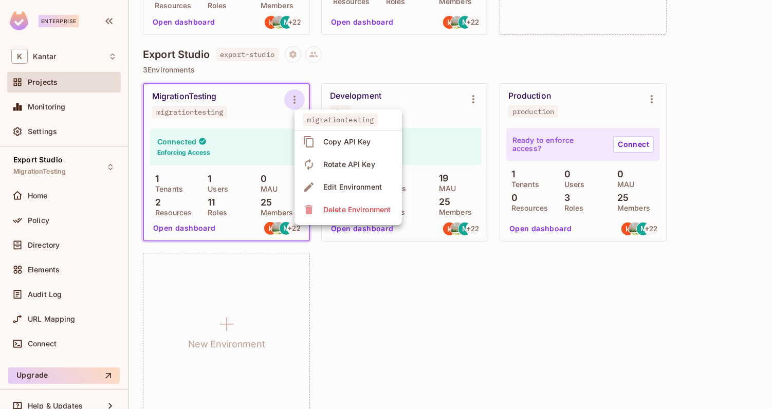
click at [291, 102] on div at bounding box center [386, 204] width 772 height 409
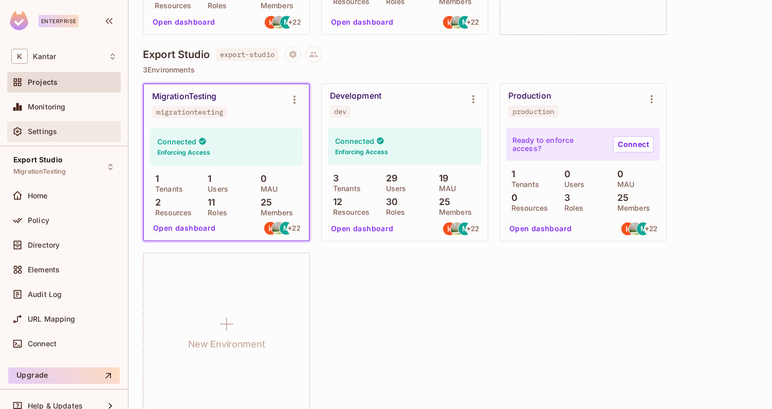
click at [71, 125] on div "Settings" at bounding box center [63, 131] width 105 height 12
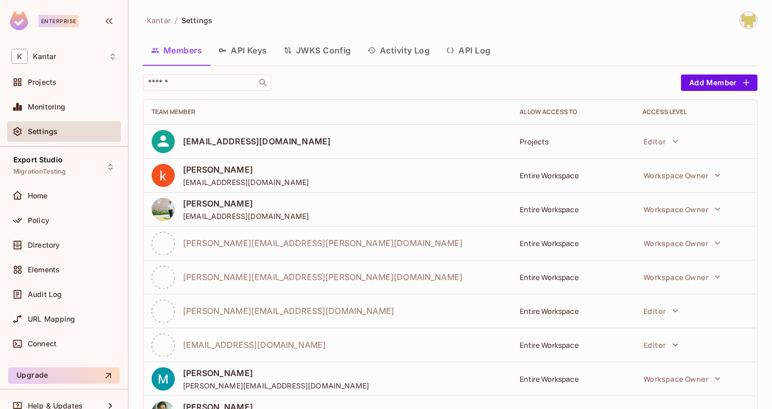
click at [252, 57] on button "API Keys" at bounding box center [242, 51] width 65 height 26
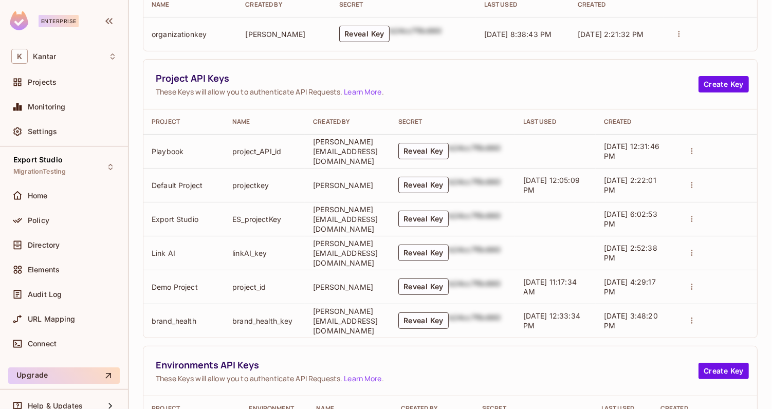
scroll to position [140, 0]
click at [445, 211] on button "Reveal Key" at bounding box center [423, 219] width 50 height 16
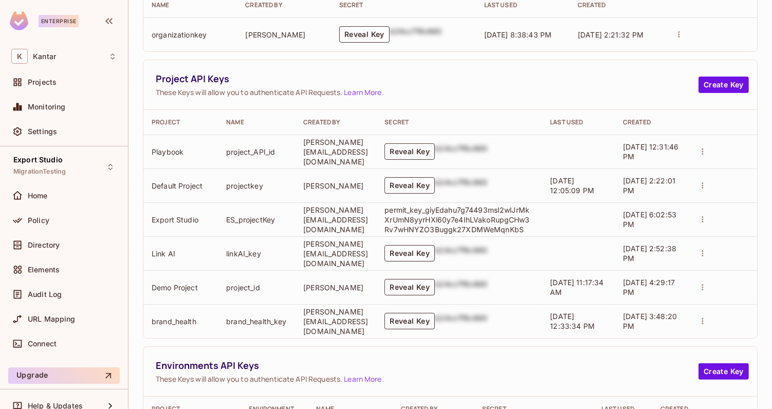
click at [376, 214] on td "Girishankar.VP@kantar.com" at bounding box center [335, 219] width 81 height 34
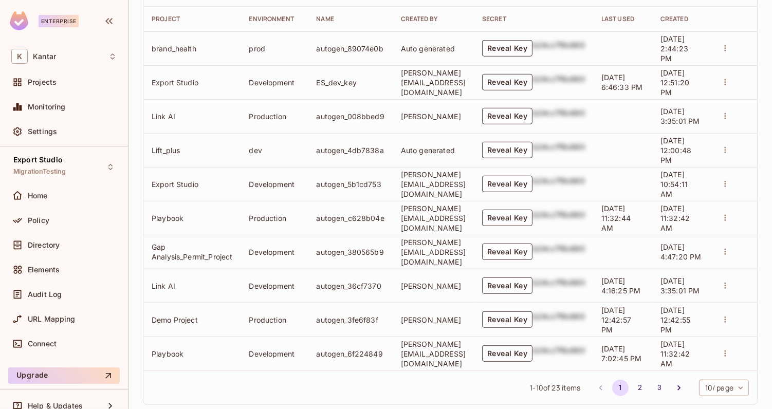
scroll to position [545, 0]
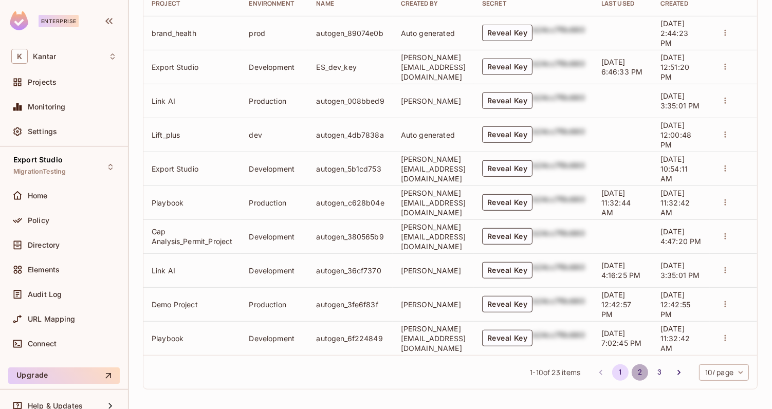
click at [633, 367] on button "2" at bounding box center [640, 372] width 16 height 16
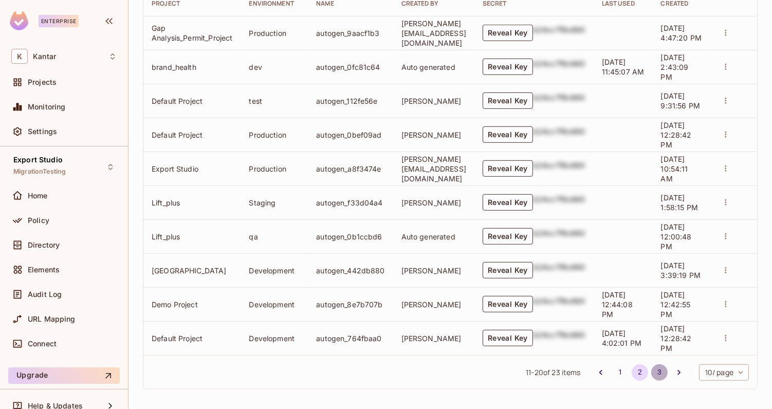
click at [659, 372] on button "3" at bounding box center [659, 372] width 16 height 16
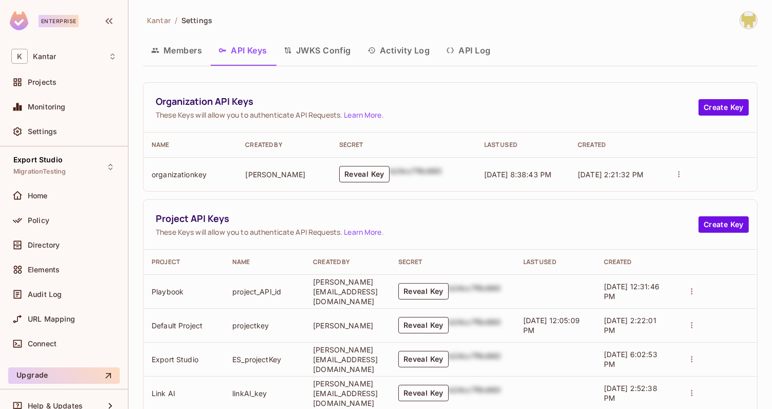
scroll to position [308, 0]
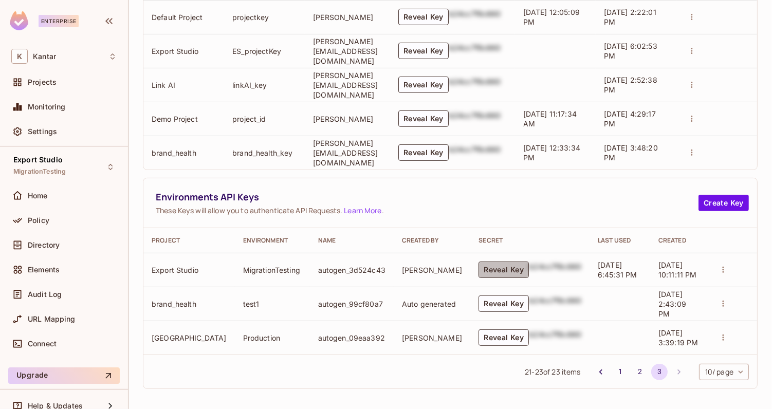
click at [481, 273] on button "Reveal Key" at bounding box center [503, 270] width 50 height 16
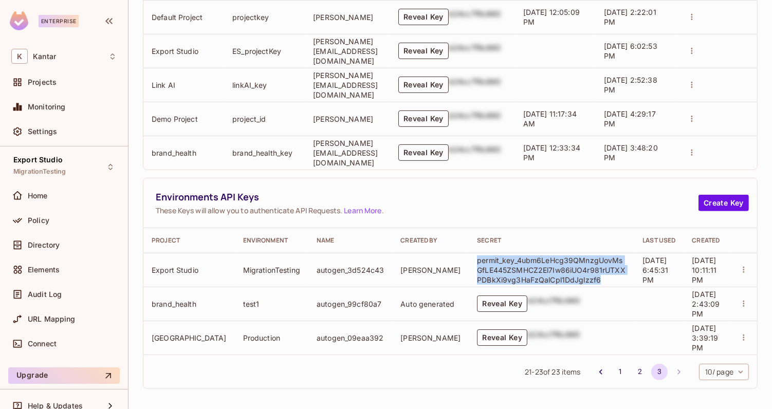
drag, startPoint x: 565, startPoint y: 278, endPoint x: 438, endPoint y: 259, distance: 128.3
click at [477, 259] on p "permit_key_4ubm6LeHcg39QMnzgUovMsGfLE445ZSMHCZ2El7Iw86iUO4r981rUTXXPDBkXi9vg3Ha…" at bounding box center [551, 269] width 149 height 29
copy p "permit_key_4ubm6LeHcg39QMnzgUovMsGfLE445ZSMHCZ2El7Iw86iUO4r981rUTXXPDBkXi9vg3Ha…"
click at [618, 369] on button "1" at bounding box center [620, 372] width 16 height 16
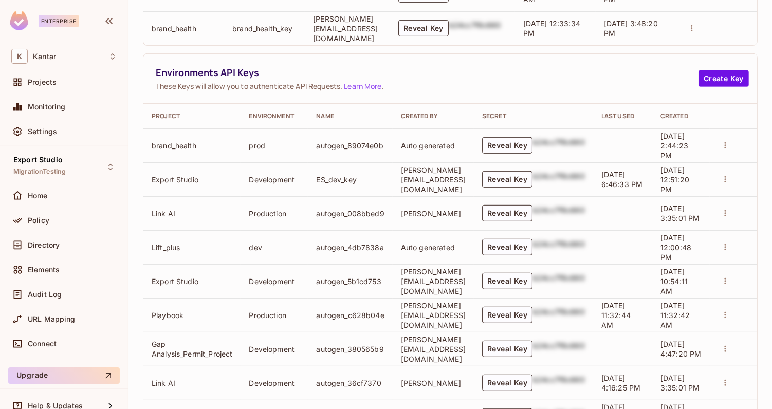
scroll to position [432, 0]
click at [532, 278] on button "Reveal Key" at bounding box center [507, 282] width 50 height 16
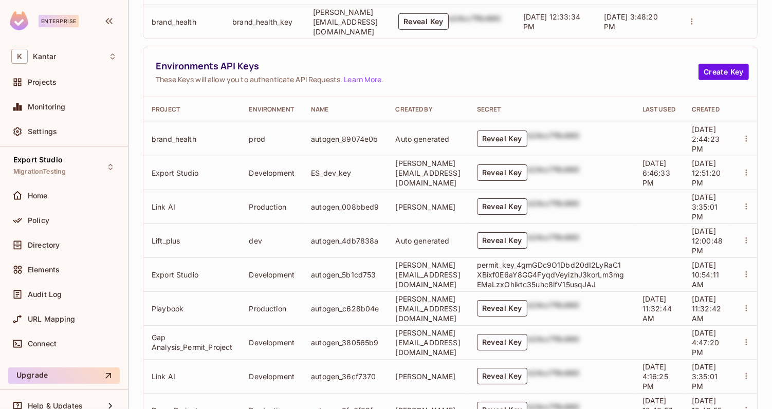
scroll to position [441, 0]
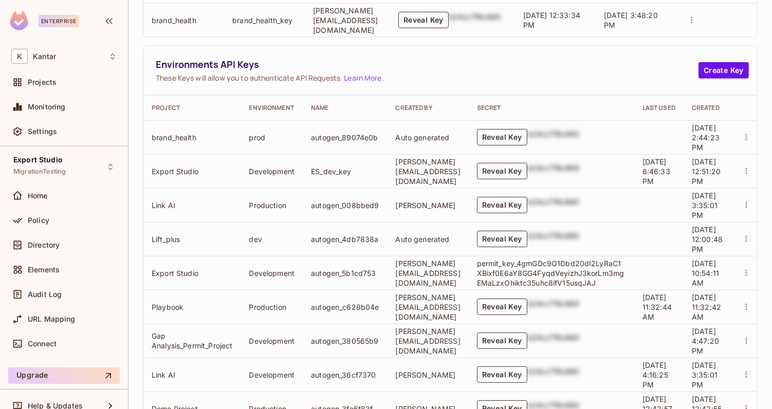
click at [518, 165] on button "Reveal Key" at bounding box center [502, 171] width 50 height 16
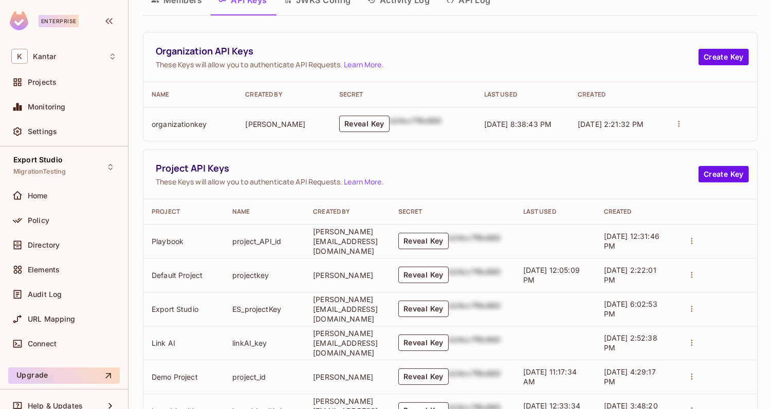
scroll to position [0, 0]
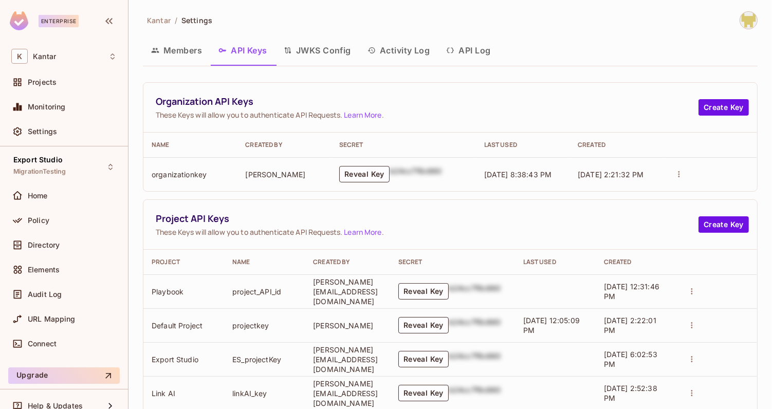
click at [743, 20] on img at bounding box center [748, 20] width 17 height 17
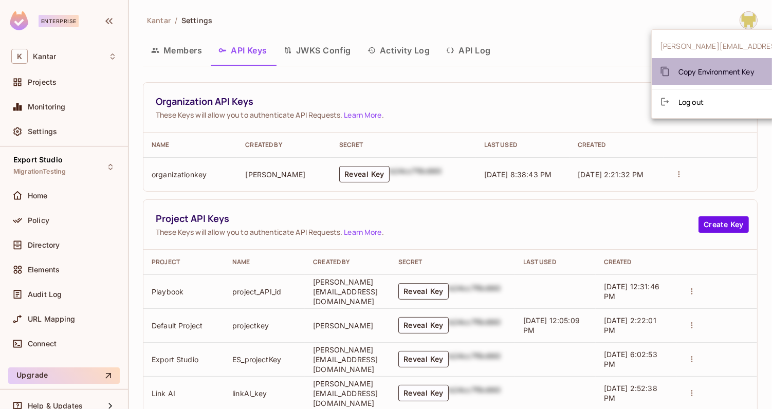
click at [715, 71] on span "Copy Environment Key" at bounding box center [716, 72] width 76 height 10
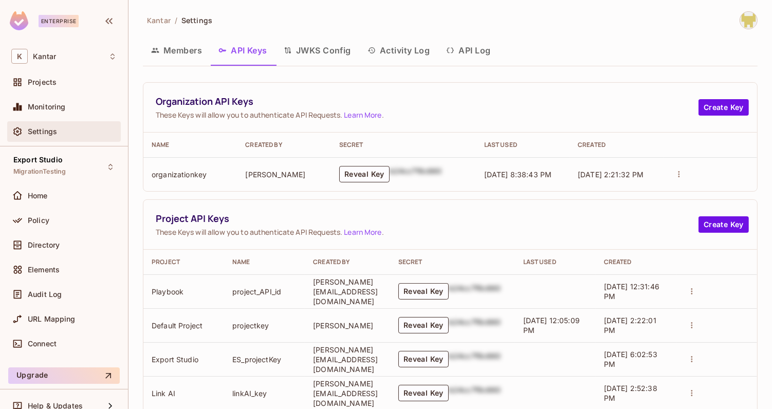
click at [51, 127] on span "Settings" at bounding box center [42, 131] width 29 height 8
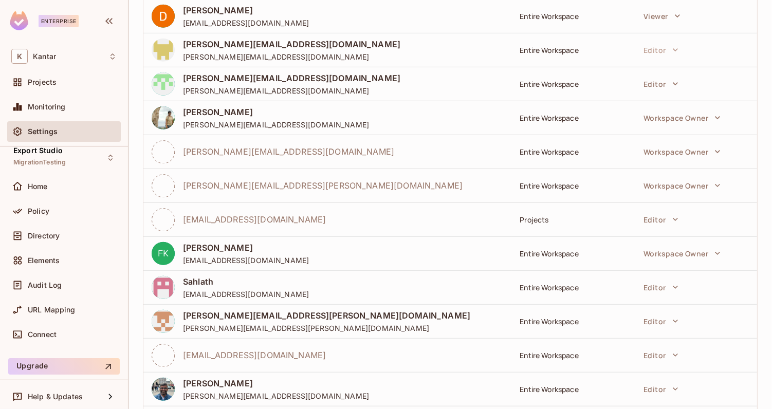
scroll to position [547, 0]
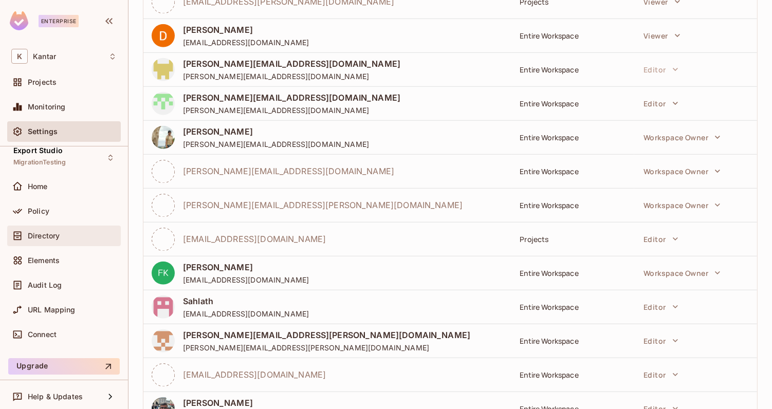
click at [76, 239] on div "Directory" at bounding box center [63, 236] width 105 height 12
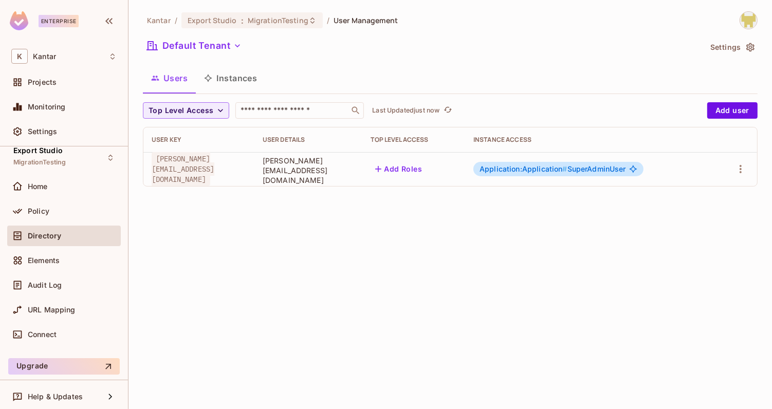
click at [533, 168] on span "Application:Application #" at bounding box center [523, 168] width 88 height 9
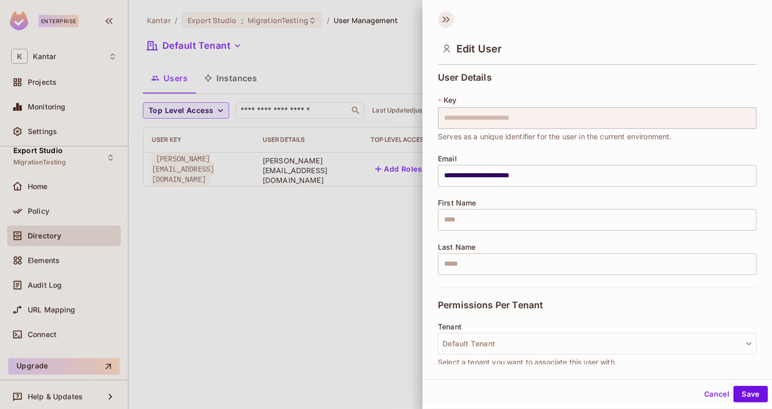
click at [442, 22] on icon at bounding box center [446, 19] width 16 height 16
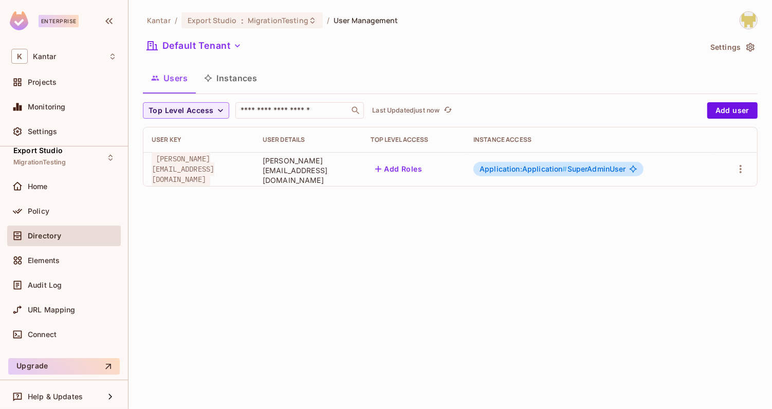
click at [237, 86] on button "Instances" at bounding box center [230, 78] width 69 height 26
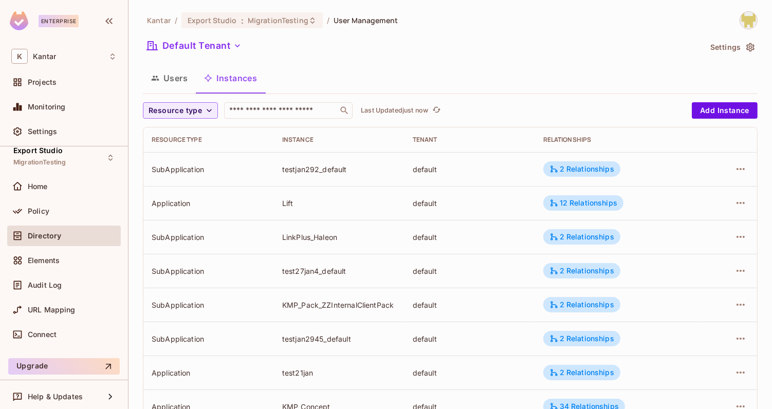
click at [164, 95] on div "Kantar / Export Studio : MigrationTesting / User Management Default Tenant Sett…" at bounding box center [450, 357] width 615 height 692
click at [166, 104] on span "Resource type" at bounding box center [175, 110] width 53 height 13
click at [178, 140] on li "Application" at bounding box center [177, 134] width 69 height 22
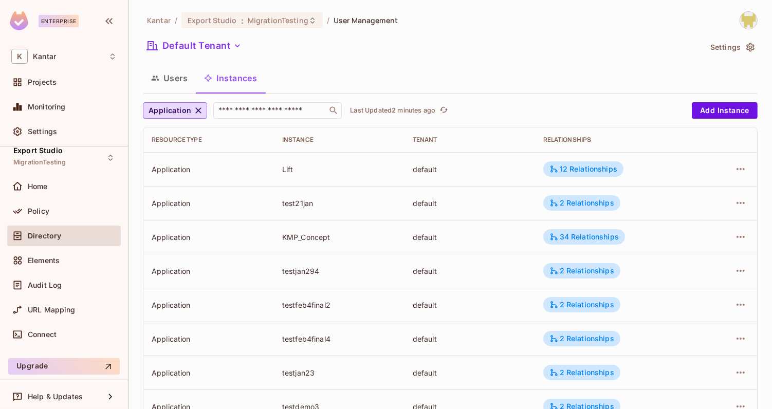
click at [372, 56] on div "Default Tenant" at bounding box center [422, 48] width 558 height 20
click at [396, 84] on div "Users Instances" at bounding box center [450, 78] width 615 height 26
click at [416, 69] on div "Users Instances" at bounding box center [450, 78] width 615 height 26
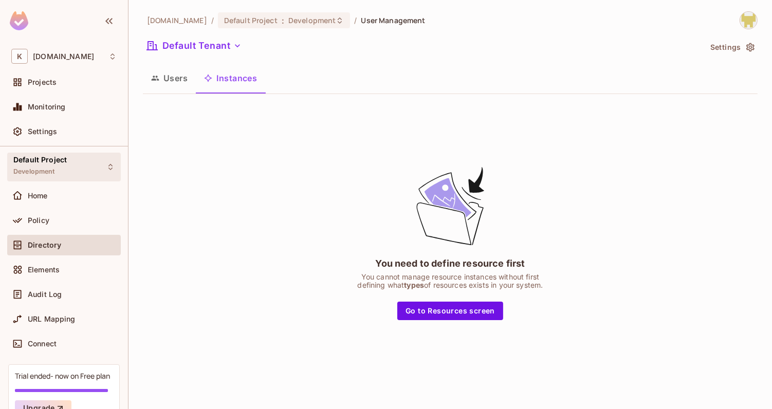
click at [105, 162] on div "Default Project Development" at bounding box center [64, 167] width 114 height 28
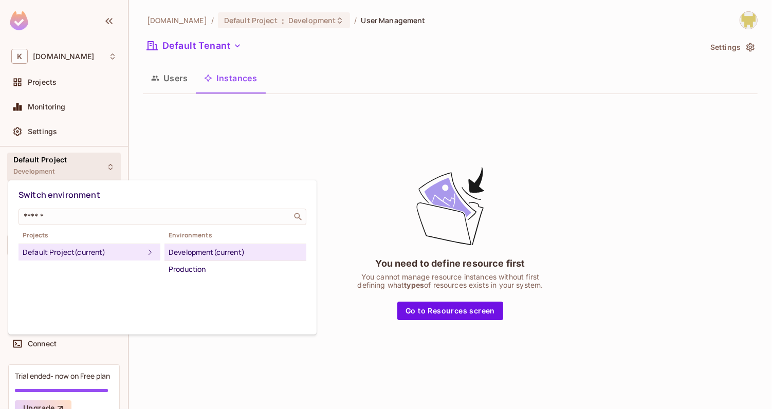
click at [170, 149] on div at bounding box center [386, 204] width 772 height 409
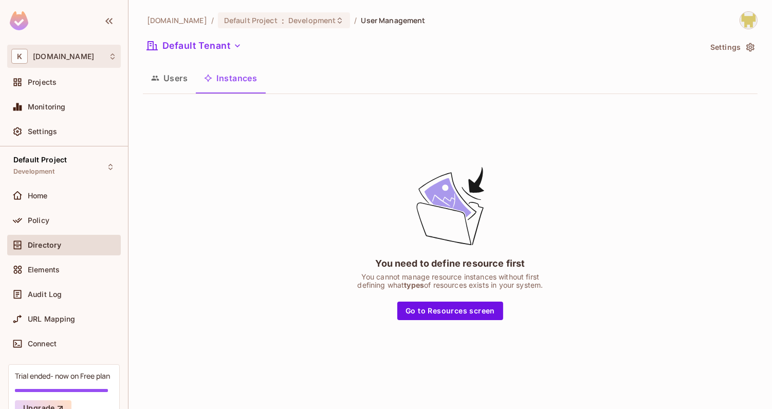
click at [87, 49] on div "K kantar.com" at bounding box center [63, 56] width 105 height 15
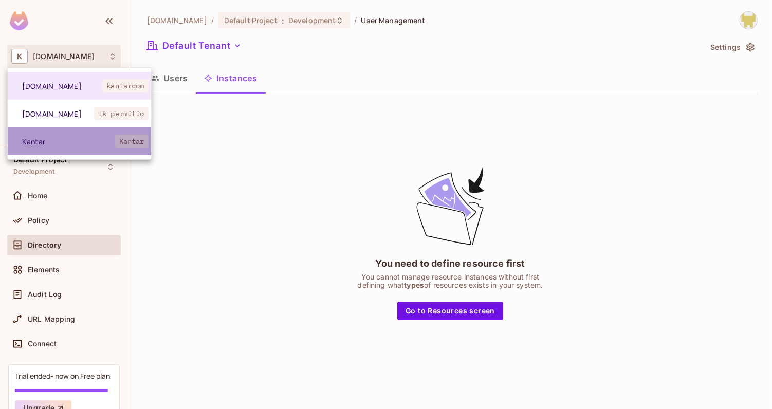
click at [90, 133] on li "Kantar Kantar" at bounding box center [79, 141] width 143 height 28
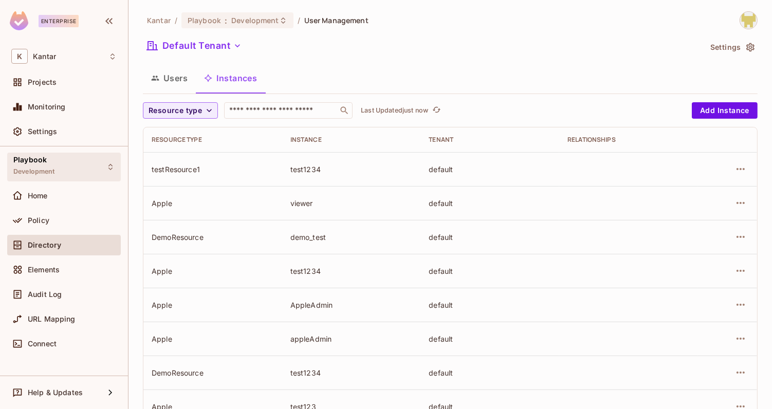
click at [99, 153] on div "Playbook Development" at bounding box center [64, 167] width 114 height 28
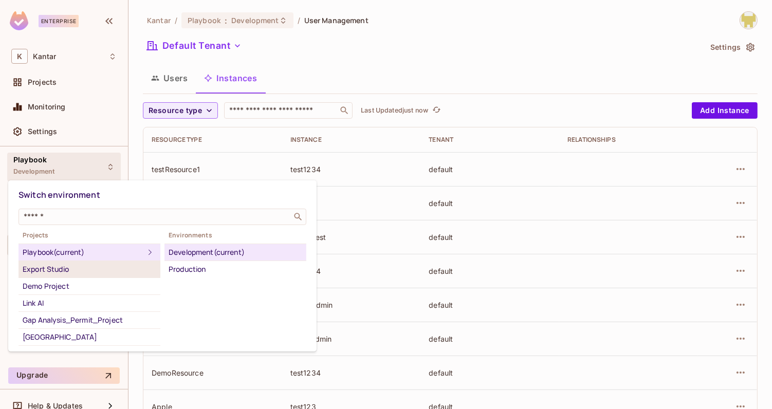
click at [103, 267] on div "Export Studio" at bounding box center [90, 269] width 134 height 12
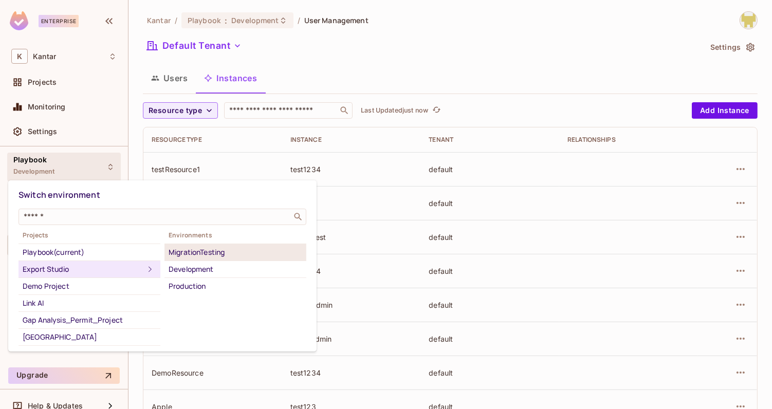
click at [200, 251] on div "MigrationTesting" at bounding box center [236, 252] width 134 height 12
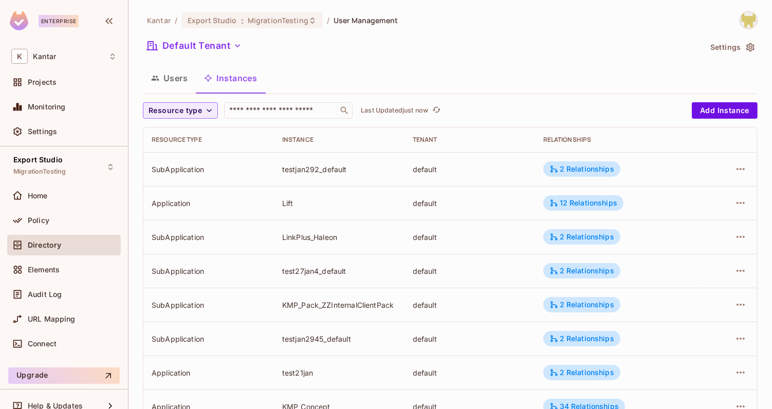
click at [187, 79] on button "Users" at bounding box center [169, 78] width 53 height 26
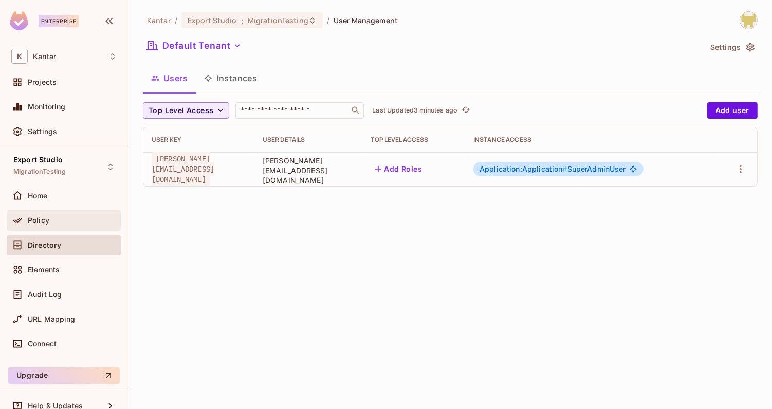
click at [70, 223] on div "Policy" at bounding box center [72, 220] width 89 height 8
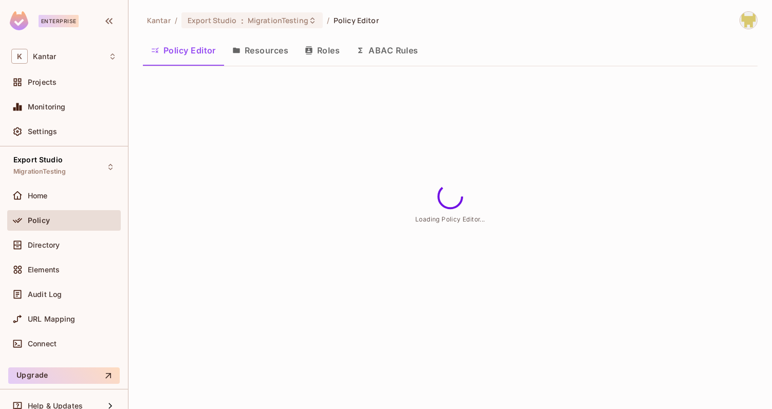
click at [315, 52] on button "Roles" at bounding box center [322, 51] width 51 height 26
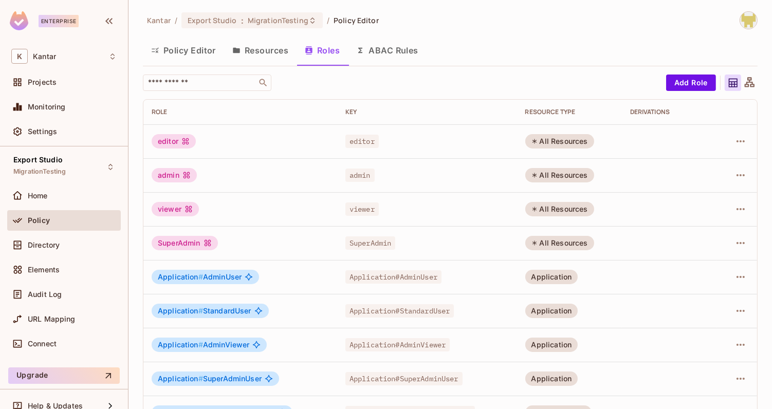
click at [207, 48] on button "Policy Editor" at bounding box center [183, 51] width 81 height 26
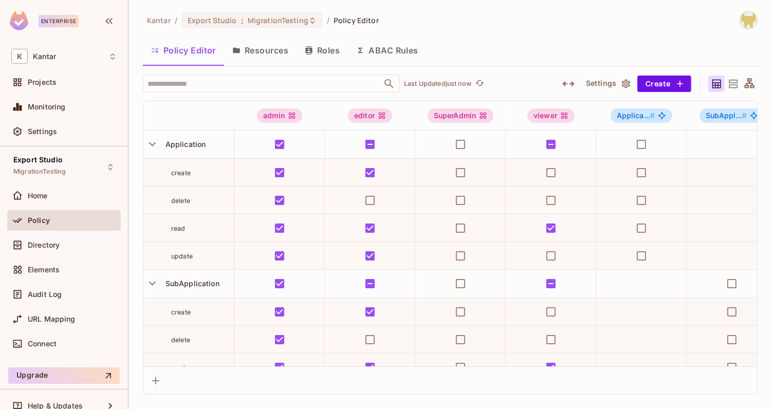
click at [615, 79] on button "Settings" at bounding box center [607, 84] width 51 height 16
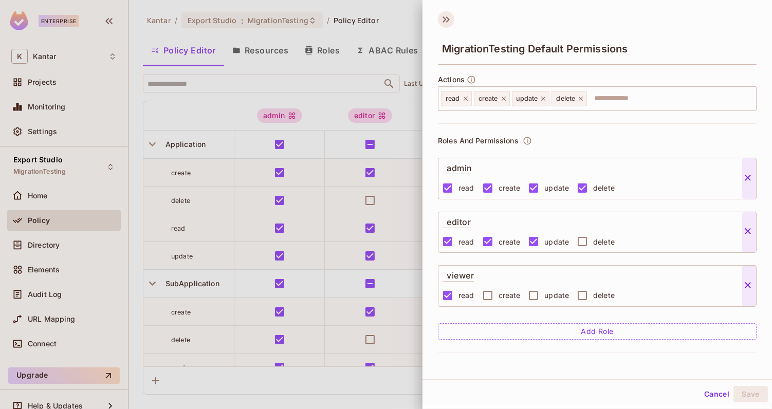
click at [442, 17] on icon at bounding box center [446, 19] width 16 height 16
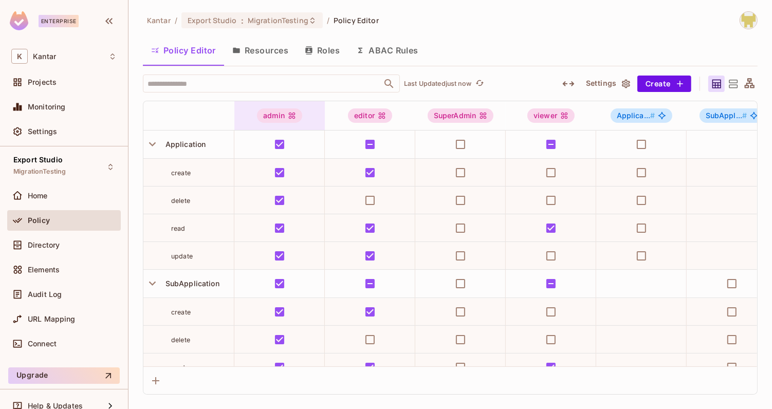
click at [250, 116] on div "admin" at bounding box center [279, 115] width 90 height 14
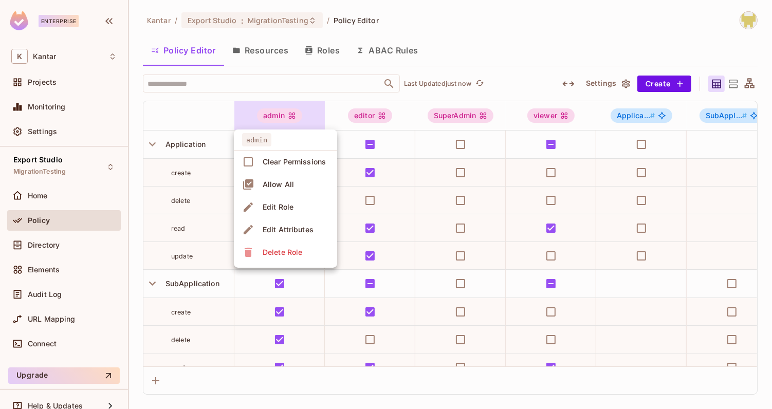
click at [272, 203] on div "Edit Role" at bounding box center [278, 207] width 31 height 10
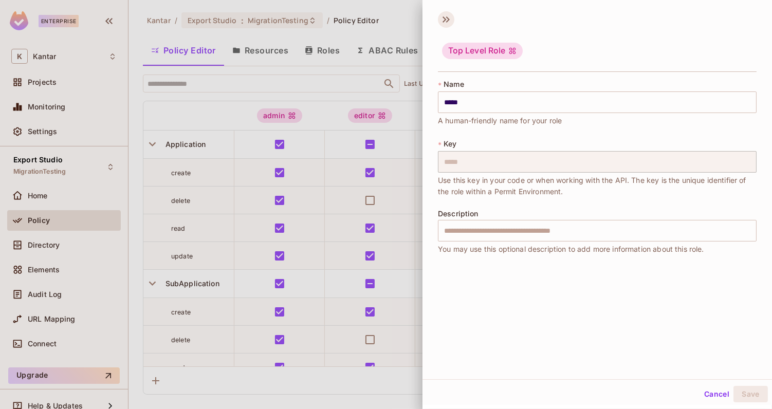
click at [447, 21] on icon at bounding box center [448, 19] width 4 height 6
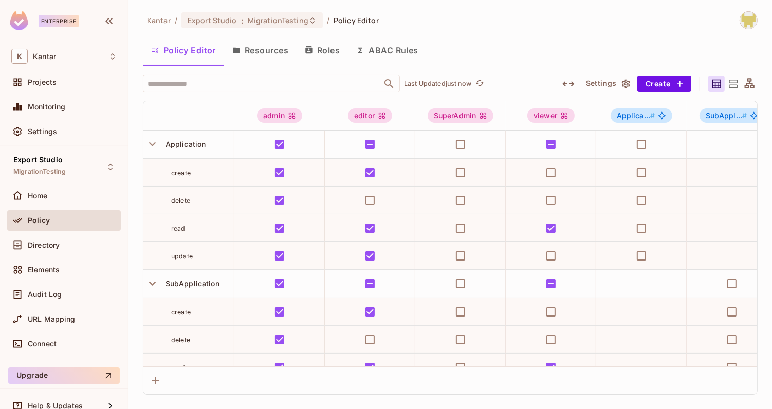
click at [321, 55] on button "Roles" at bounding box center [322, 51] width 51 height 26
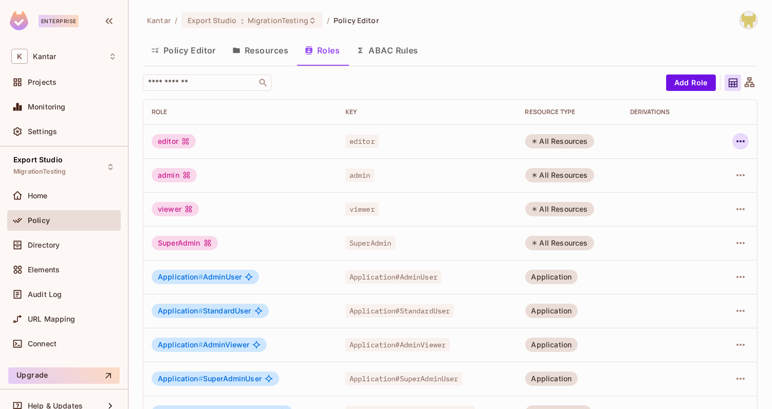
click at [740, 141] on icon "button" at bounding box center [740, 141] width 8 height 2
click at [707, 213] on div "Delete Role" at bounding box center [700, 210] width 40 height 10
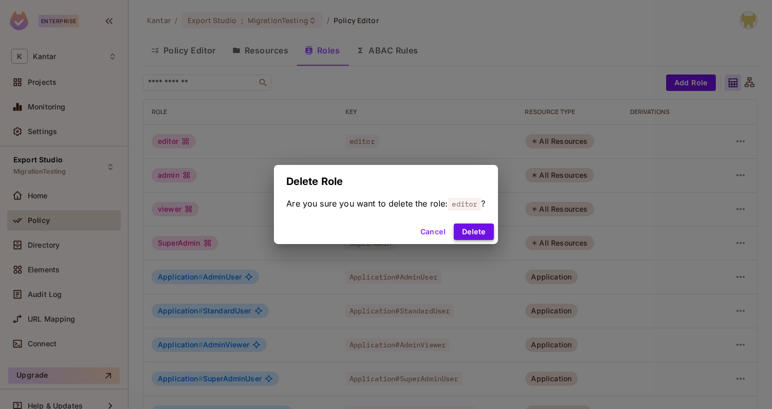
click at [484, 232] on button "Delete" at bounding box center [474, 232] width 40 height 16
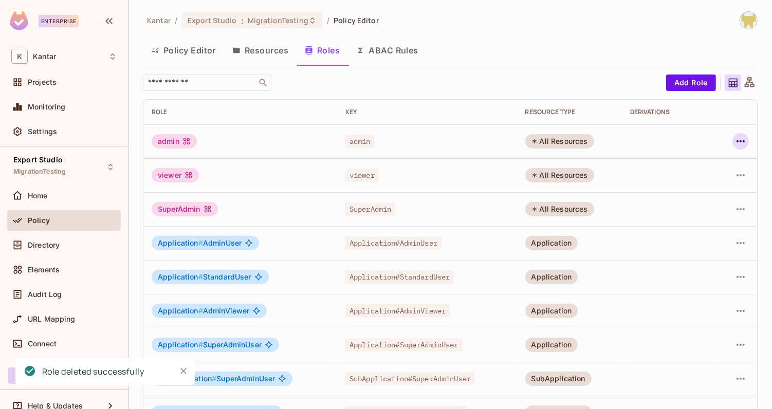
click at [739, 145] on icon "button" at bounding box center [740, 141] width 12 height 12
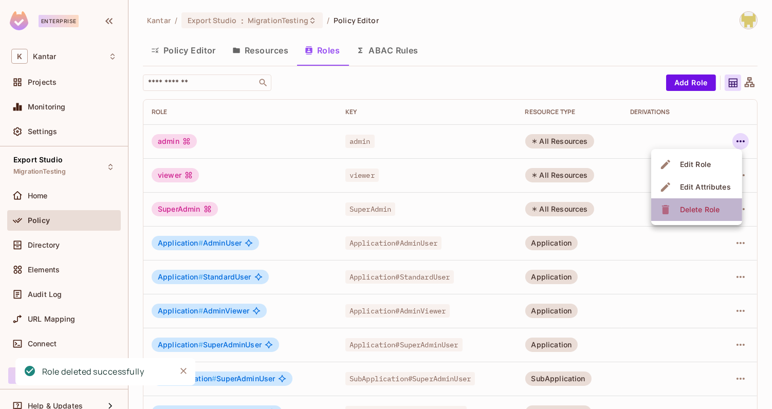
click at [699, 209] on div "Delete Role" at bounding box center [700, 210] width 40 height 10
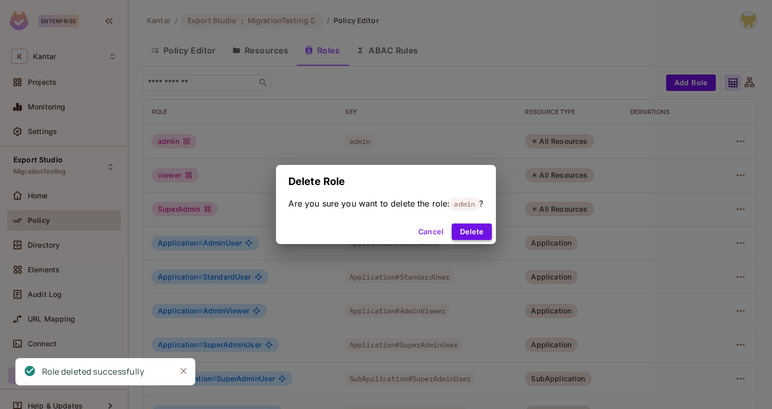
click at [477, 235] on button "Delete" at bounding box center [472, 232] width 40 height 16
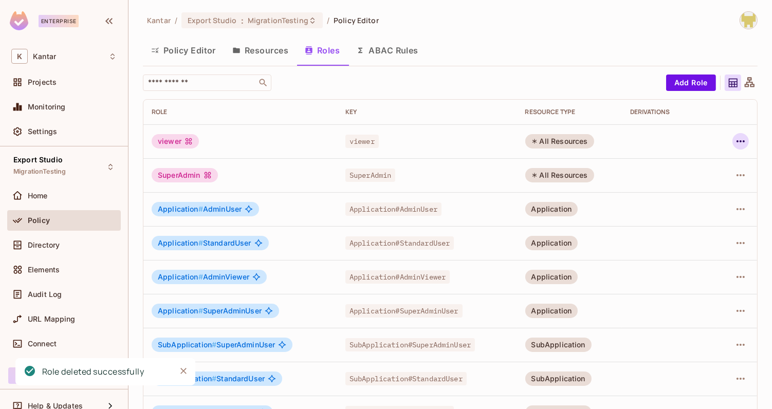
click at [736, 142] on icon "button" at bounding box center [740, 141] width 12 height 12
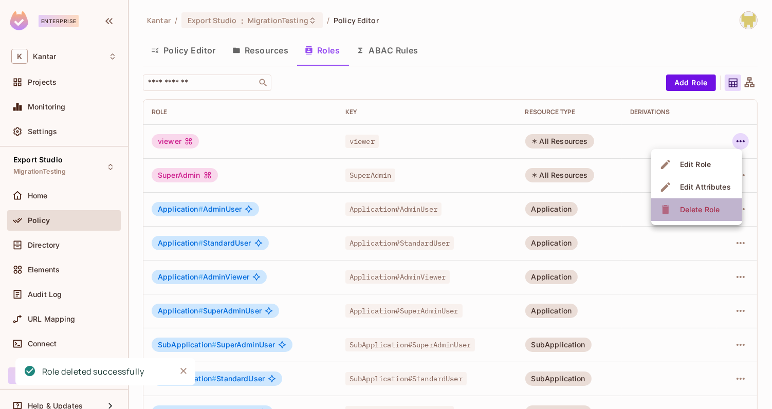
click at [698, 208] on div "Delete Role" at bounding box center [700, 210] width 40 height 10
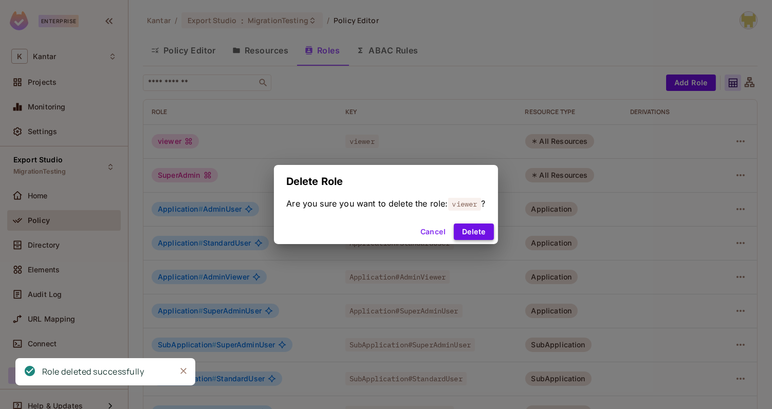
click at [486, 230] on button "Delete" at bounding box center [474, 232] width 40 height 16
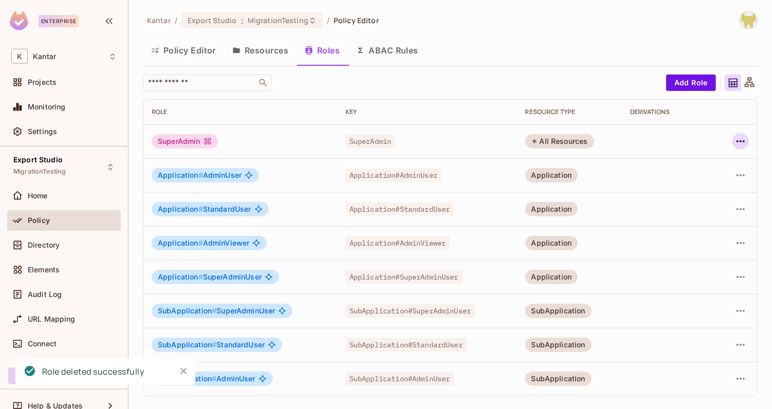
click at [738, 145] on icon "button" at bounding box center [740, 141] width 12 height 12
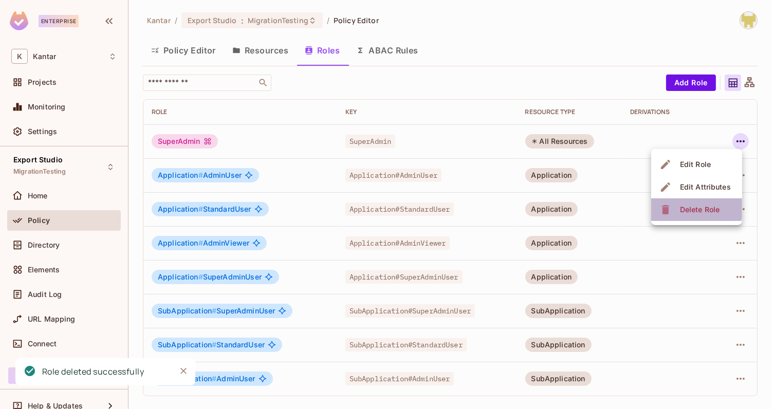
click at [692, 208] on div "Delete Role" at bounding box center [700, 210] width 40 height 10
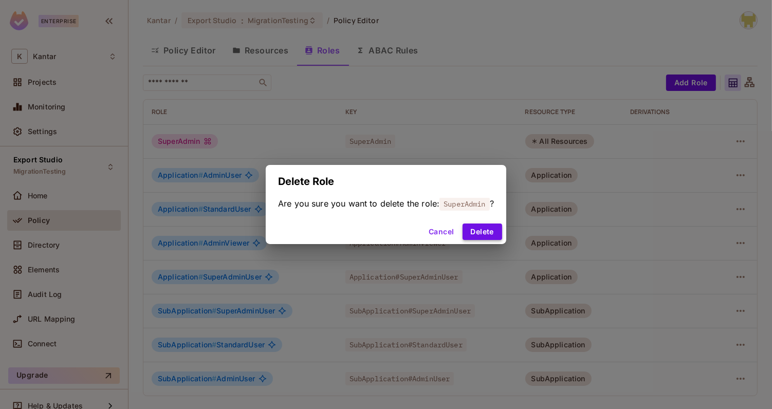
click at [492, 234] on button "Delete" at bounding box center [482, 232] width 40 height 16
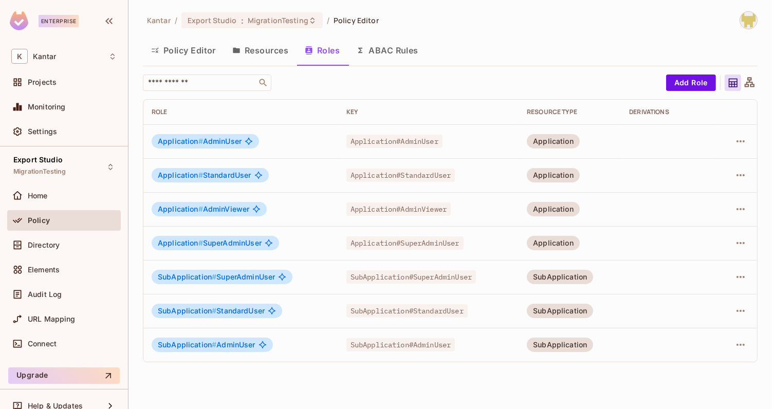
click at [200, 53] on button "Policy Editor" at bounding box center [183, 51] width 81 height 26
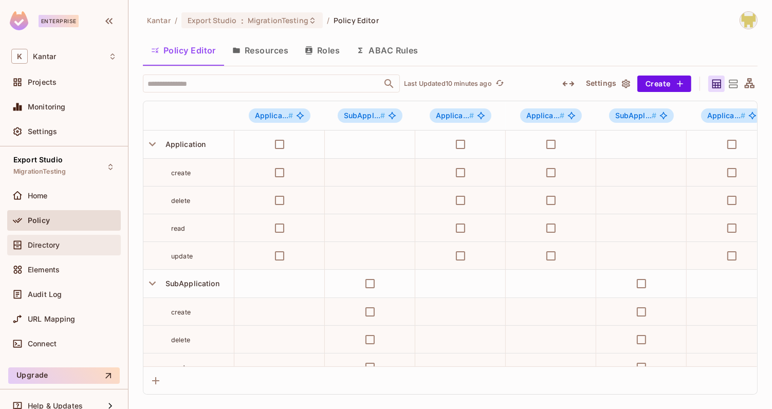
click at [70, 241] on div "Directory" at bounding box center [72, 245] width 89 height 8
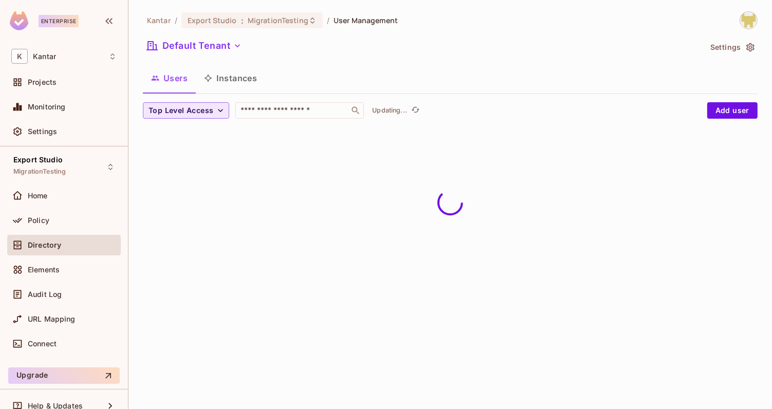
click at [195, 110] on span "Top Level Access" at bounding box center [181, 110] width 65 height 13
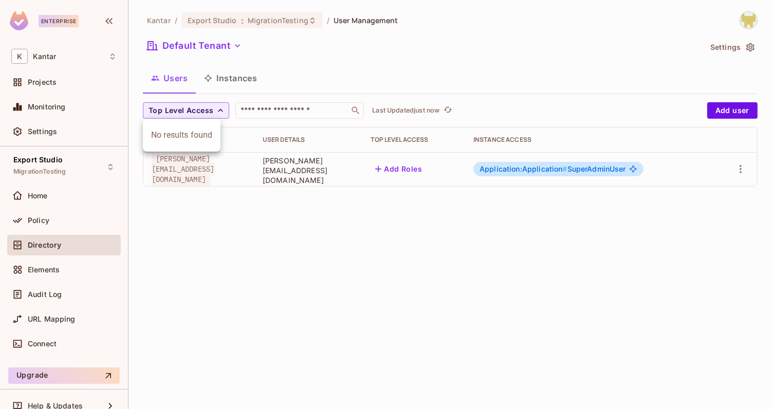
click at [256, 67] on div at bounding box center [386, 204] width 772 height 409
click at [246, 72] on button "Instances" at bounding box center [230, 78] width 69 height 26
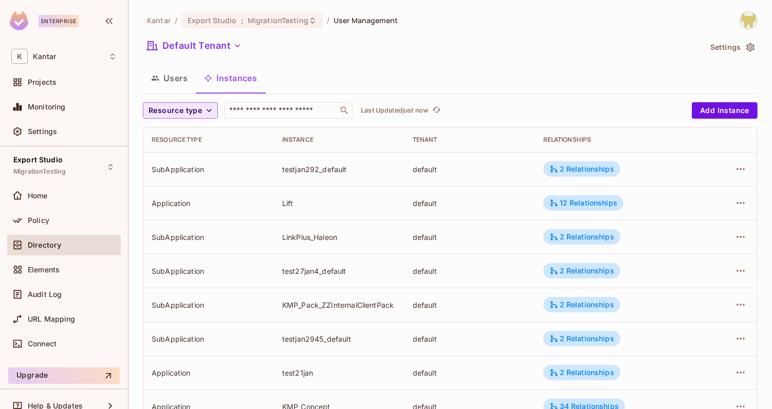
click at [179, 116] on span "Resource type" at bounding box center [175, 110] width 53 height 13
click at [180, 136] on span "Application" at bounding box center [177, 134] width 52 height 10
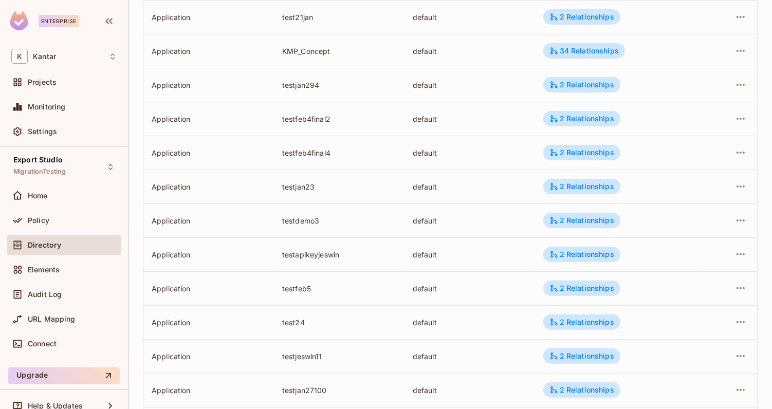
scroll to position [307, 0]
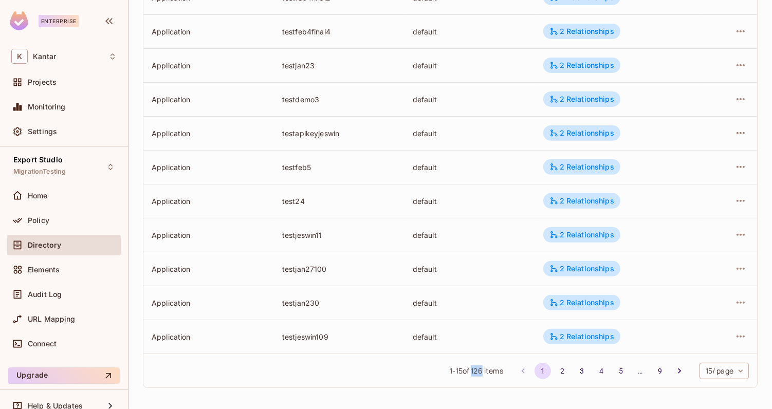
drag, startPoint x: 469, startPoint y: 373, endPoint x: 479, endPoint y: 373, distance: 9.8
click at [479, 373] on span "1 - 15 of 126 items" at bounding box center [476, 370] width 53 height 11
click at [563, 371] on button "2" at bounding box center [562, 371] width 16 height 16
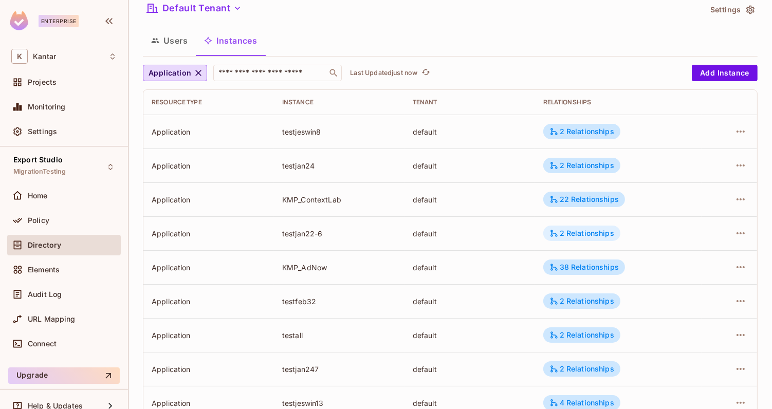
scroll to position [44, 0]
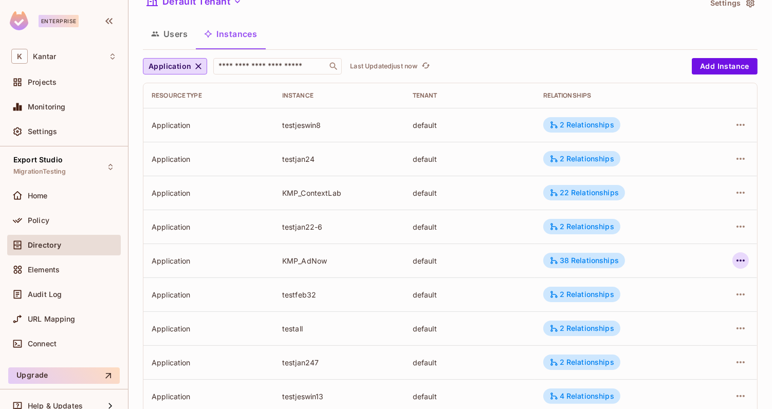
click at [735, 261] on icon "button" at bounding box center [740, 260] width 12 height 12
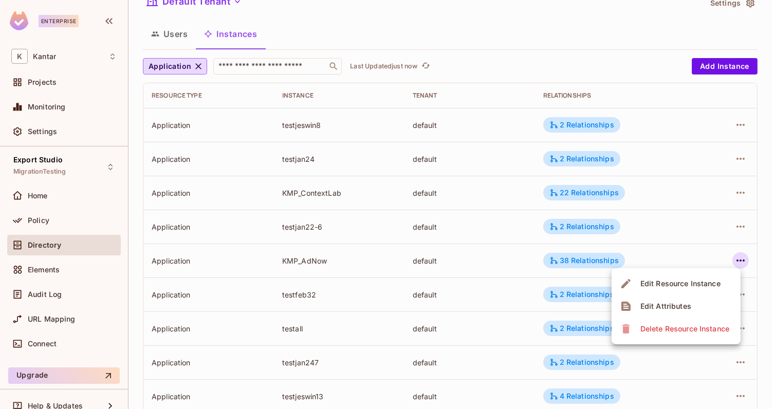
click at [72, 220] on div at bounding box center [386, 204] width 772 height 409
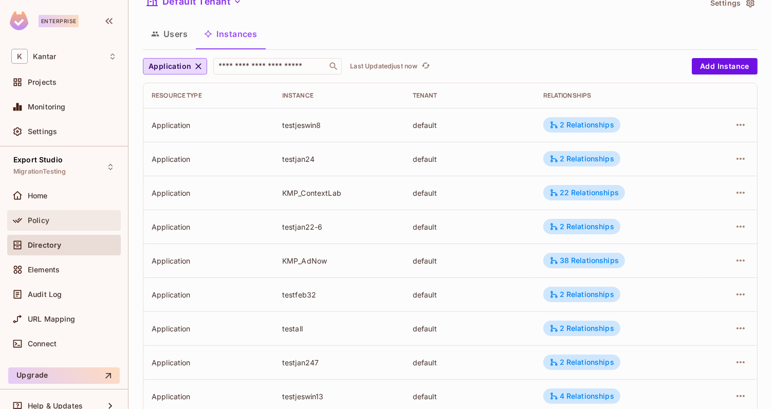
click at [44, 220] on span "Policy" at bounding box center [39, 220] width 22 height 8
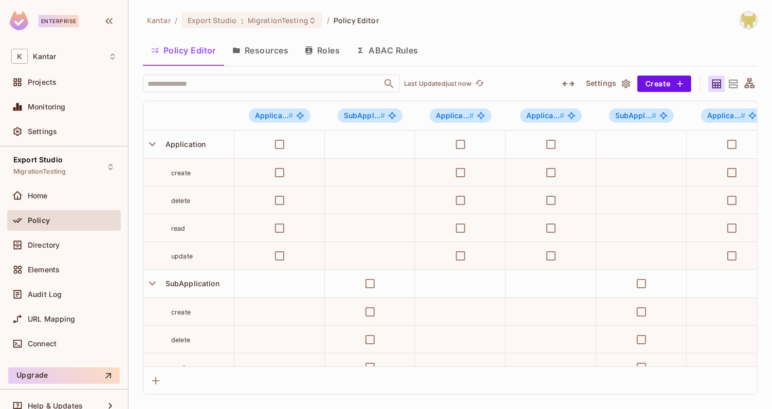
click at [316, 59] on button "Roles" at bounding box center [322, 51] width 51 height 26
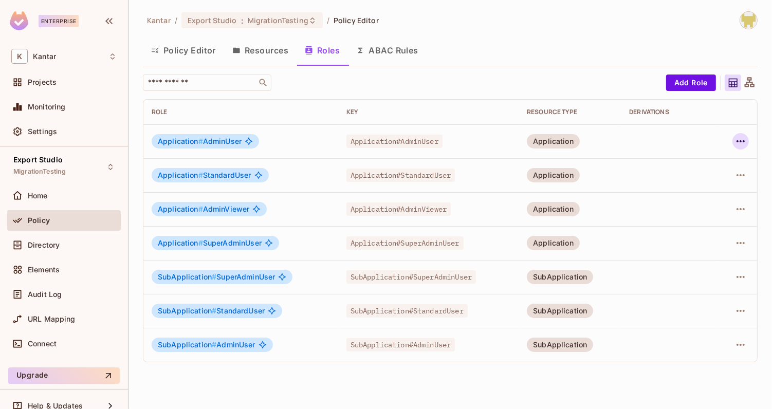
click at [743, 142] on icon "button" at bounding box center [740, 141] width 12 height 12
click at [700, 168] on div "Edit Role" at bounding box center [695, 164] width 31 height 10
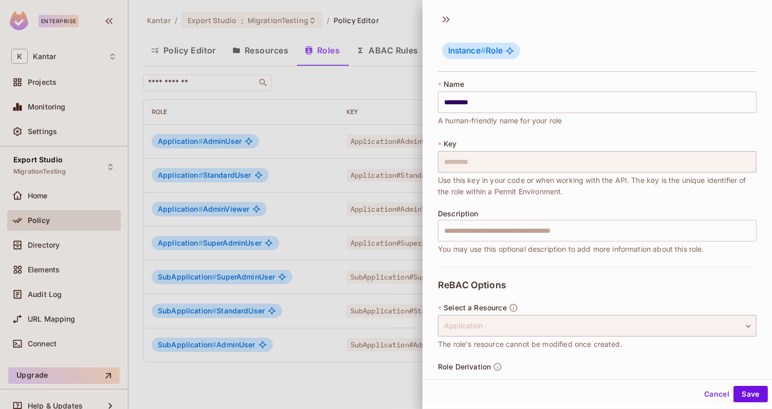
scroll to position [36, 0]
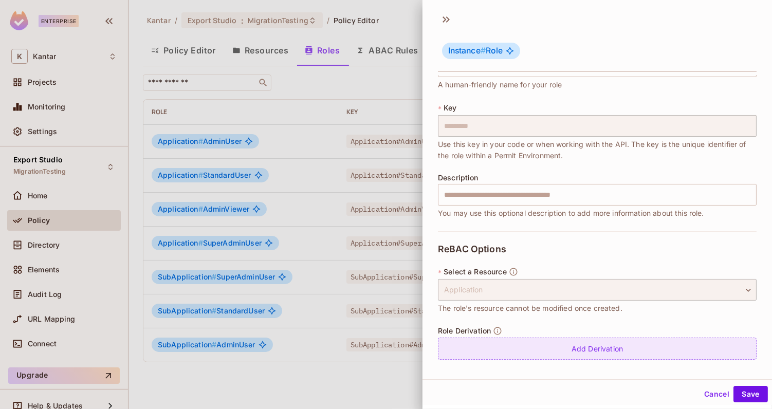
click at [592, 349] on div "Add Derivation" at bounding box center [597, 349] width 319 height 22
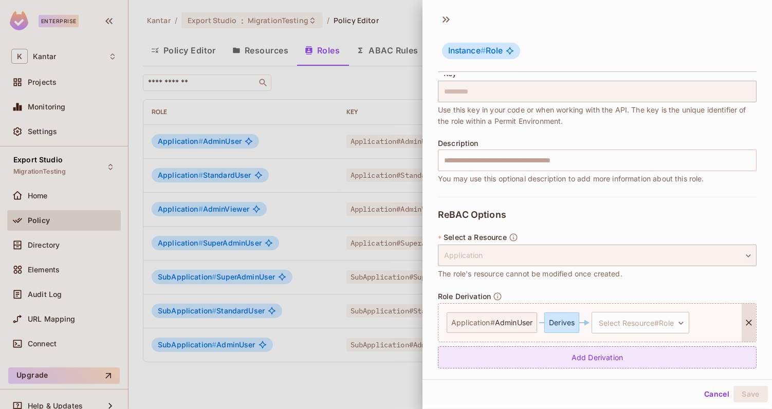
scroll to position [79, 0]
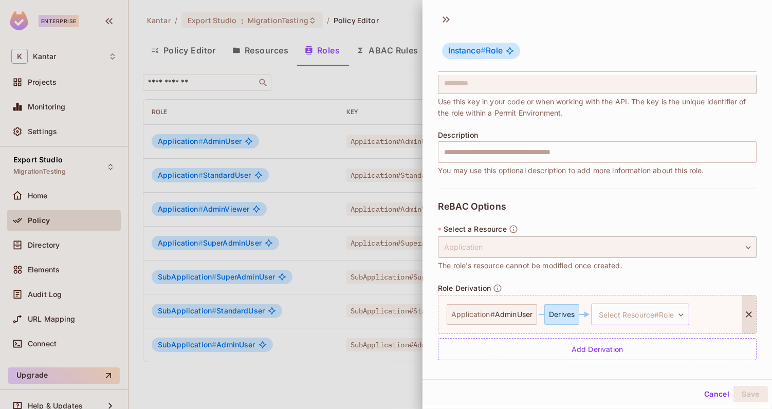
click at [606, 317] on body "Enterprise K Kantar Projects Monitoring Settings Export Studio MigrationTesting…" at bounding box center [386, 204] width 772 height 409
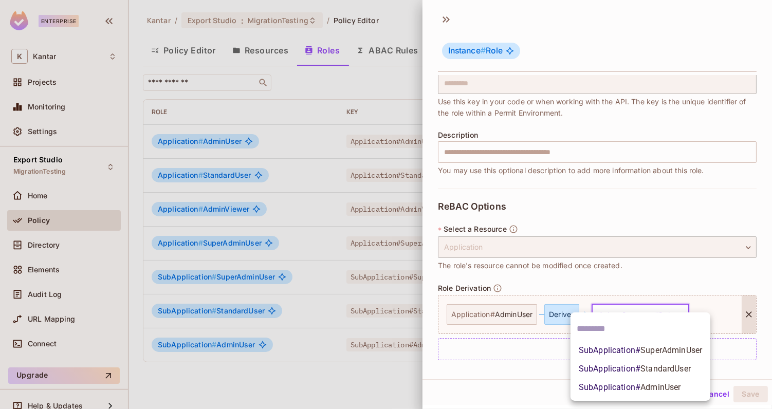
click at [591, 286] on div at bounding box center [386, 204] width 772 height 409
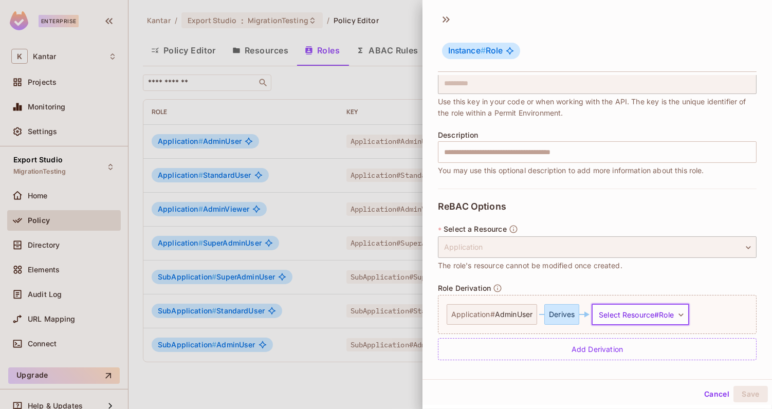
click at [708, 398] on button "Cancel" at bounding box center [716, 394] width 33 height 16
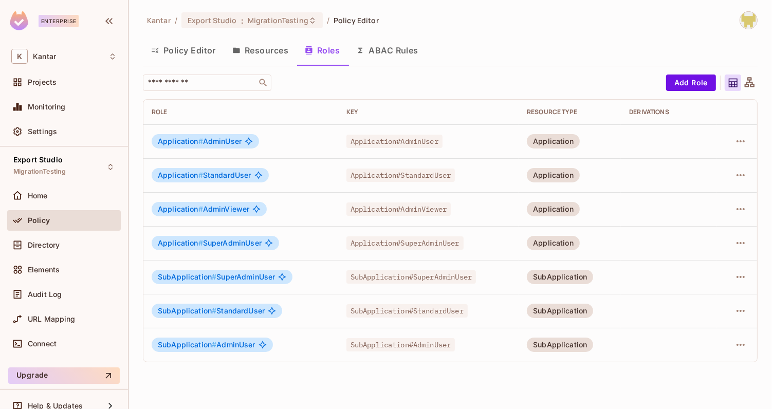
click at [196, 52] on button "Policy Editor" at bounding box center [183, 51] width 81 height 26
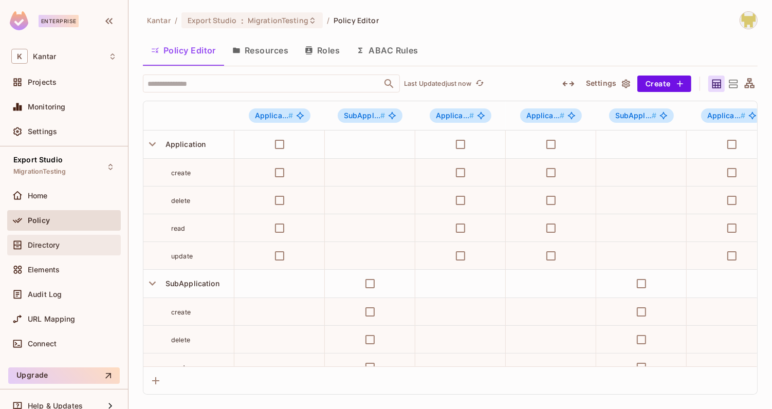
click at [79, 247] on div "Directory" at bounding box center [72, 245] width 89 height 8
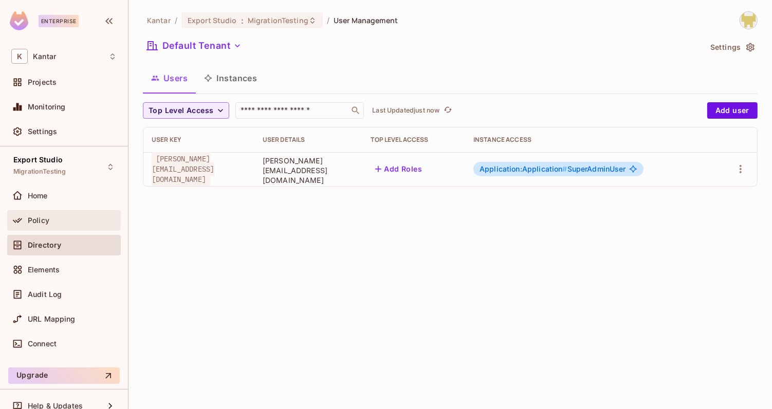
click at [60, 218] on div "Policy" at bounding box center [72, 220] width 89 height 8
